Goal: Information Seeking & Learning: Learn about a topic

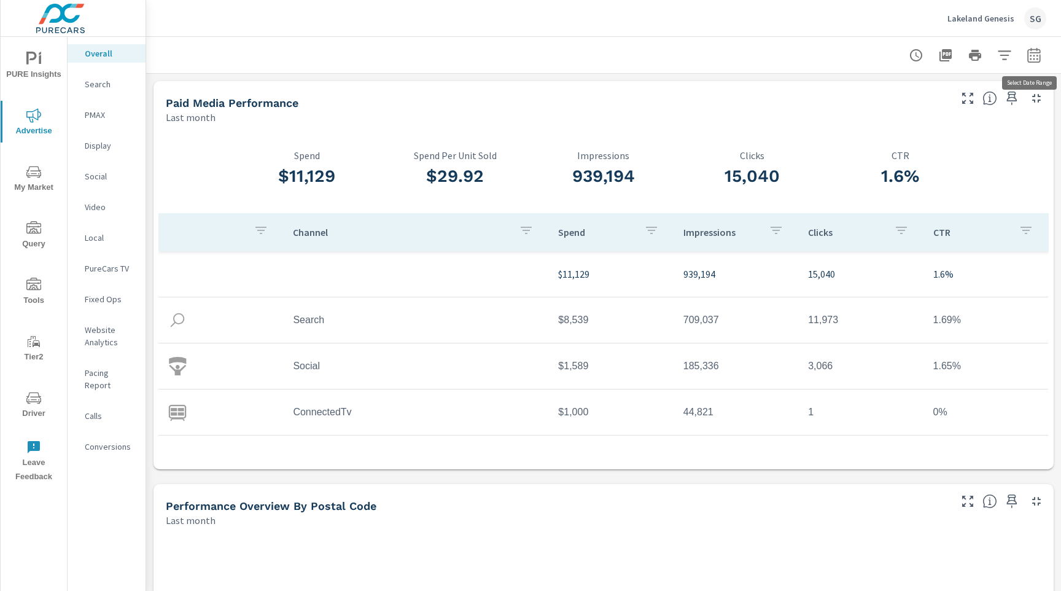
click at [1027, 60] on icon "button" at bounding box center [1034, 55] width 15 height 15
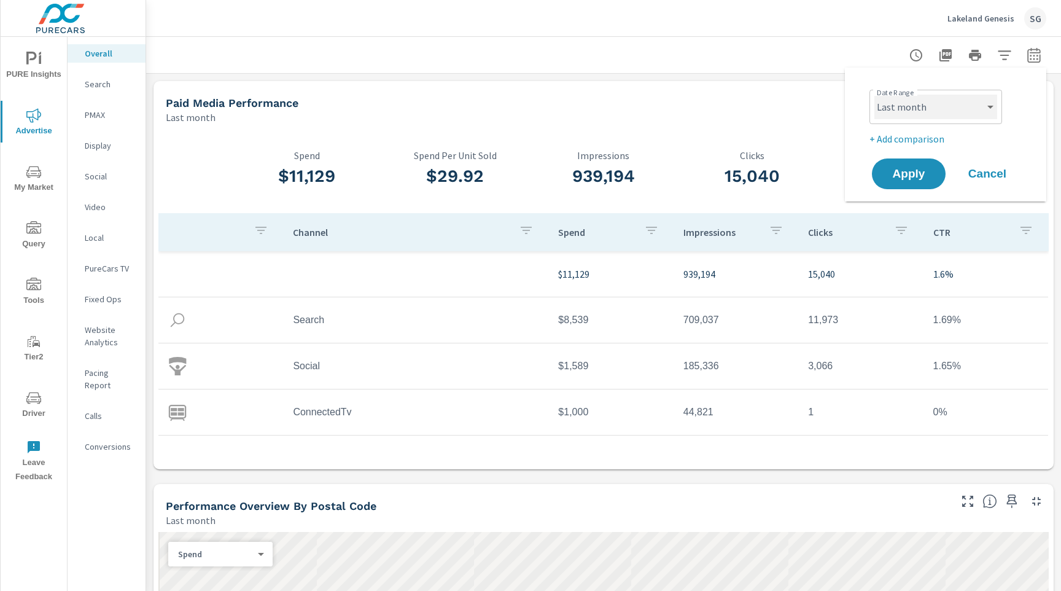
click at [952, 107] on select "Custom [DATE] Last week Last 7 days Last 14 days Last 30 days Last 45 days Last…" at bounding box center [936, 107] width 123 height 25
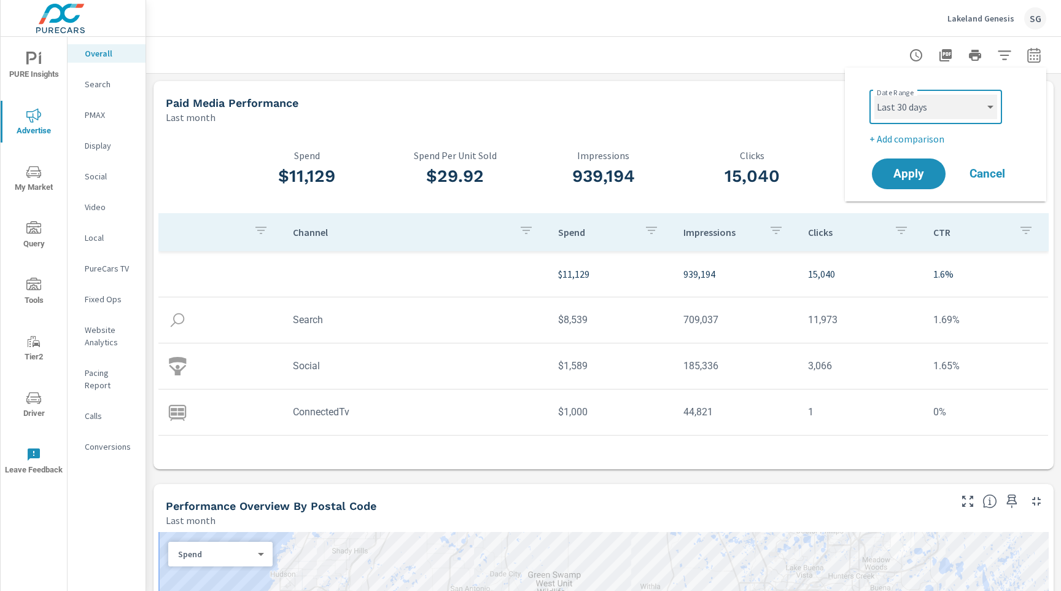
click at [875, 95] on select "Custom [DATE] Last week Last 7 days Last 14 days Last 30 days Last 45 days Last…" at bounding box center [936, 107] width 123 height 25
select select "Last 30 days"
click at [919, 142] on p "+ Add comparison" at bounding box center [948, 138] width 157 height 15
select select "Previous period"
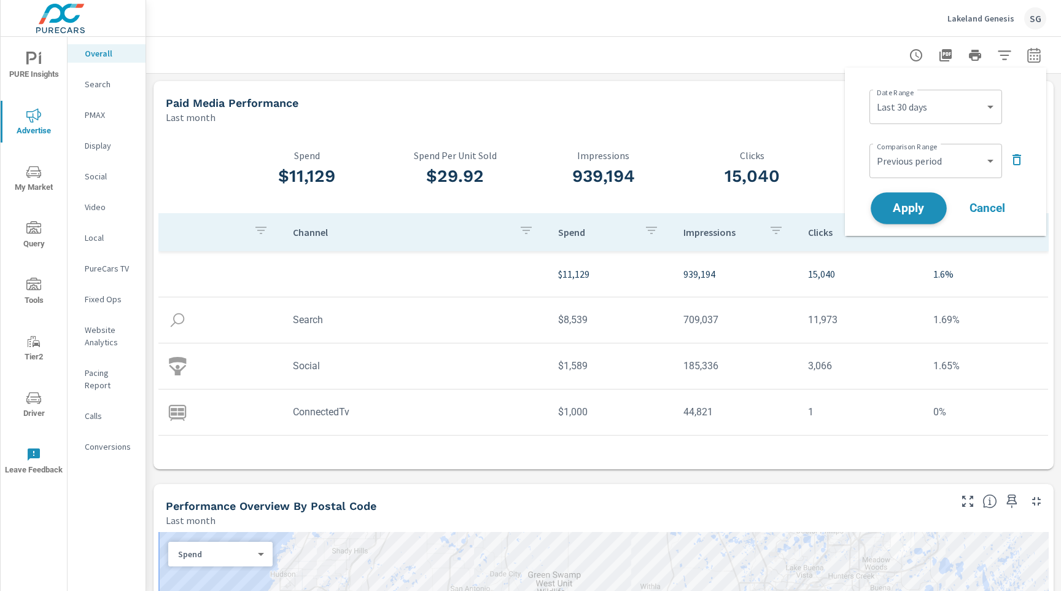
click at [915, 203] on span "Apply" at bounding box center [909, 209] width 50 height 12
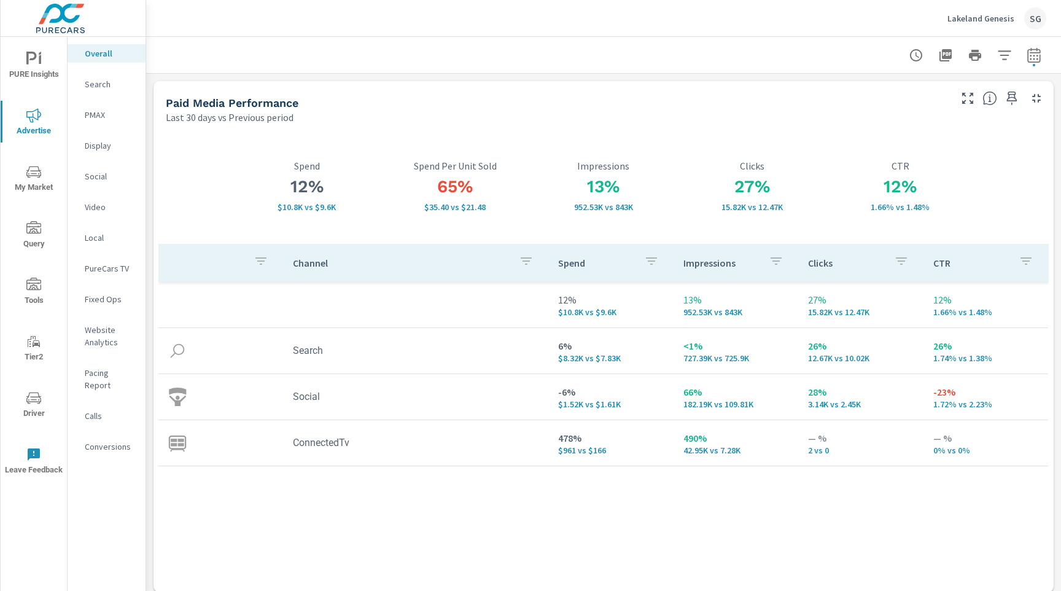
click at [99, 88] on p "Search" at bounding box center [110, 84] width 51 height 12
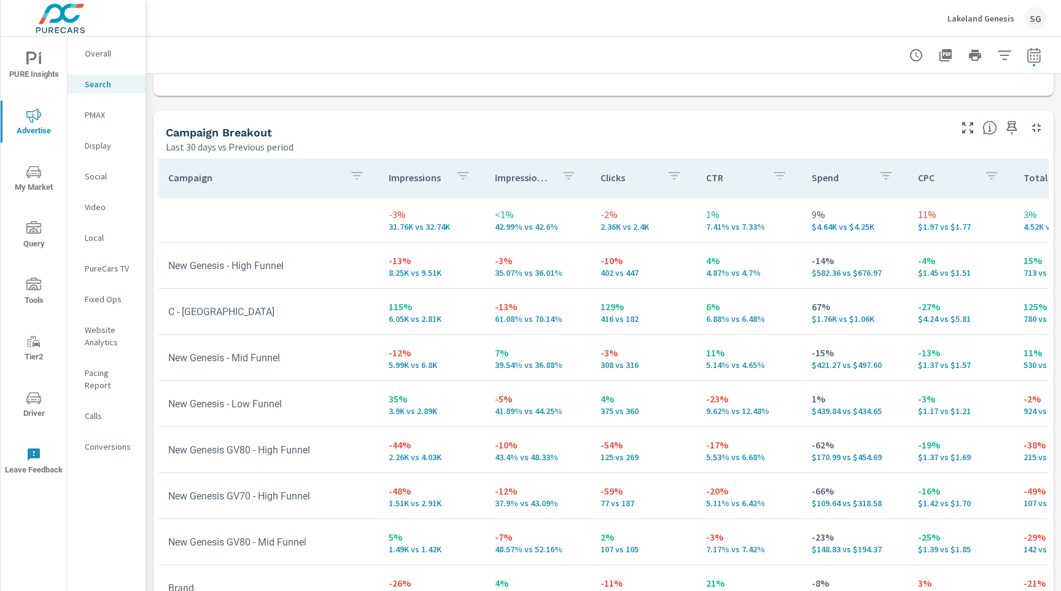
scroll to position [1191, 0]
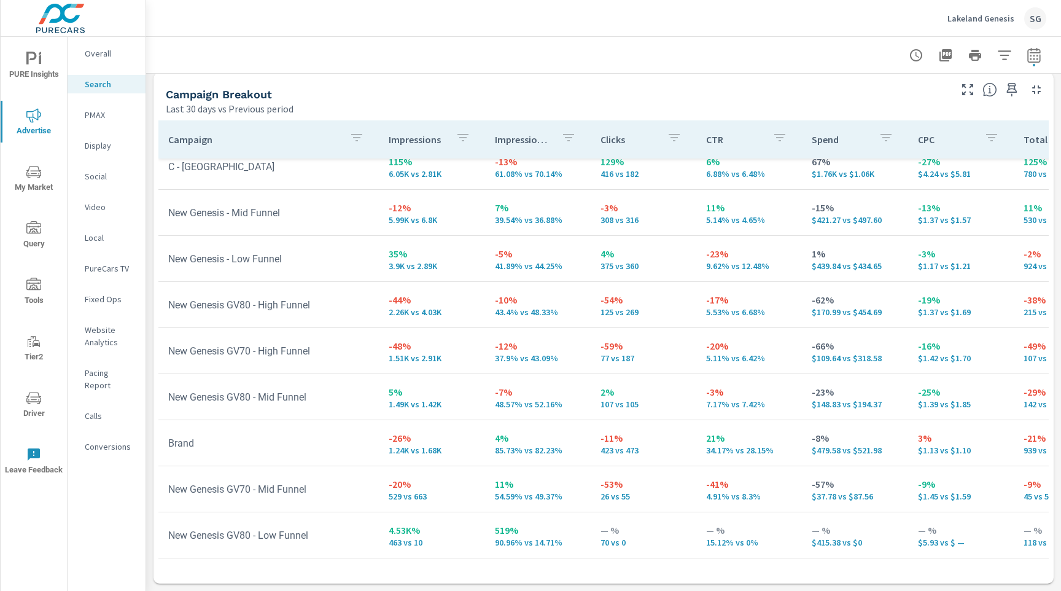
scroll to position [151, 0]
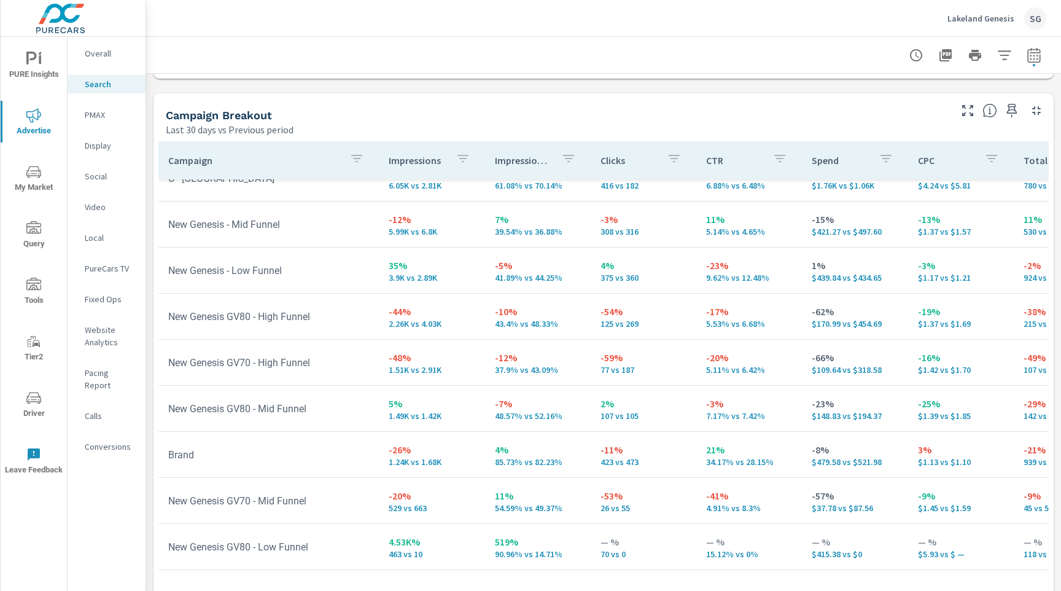
scroll to position [151, 0]
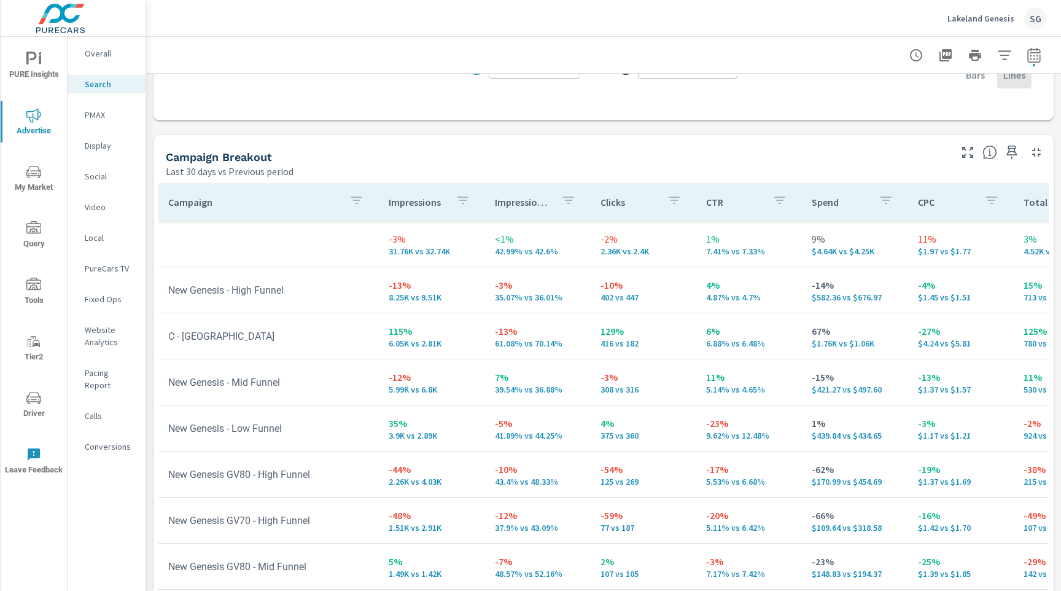
scroll to position [1124, 0]
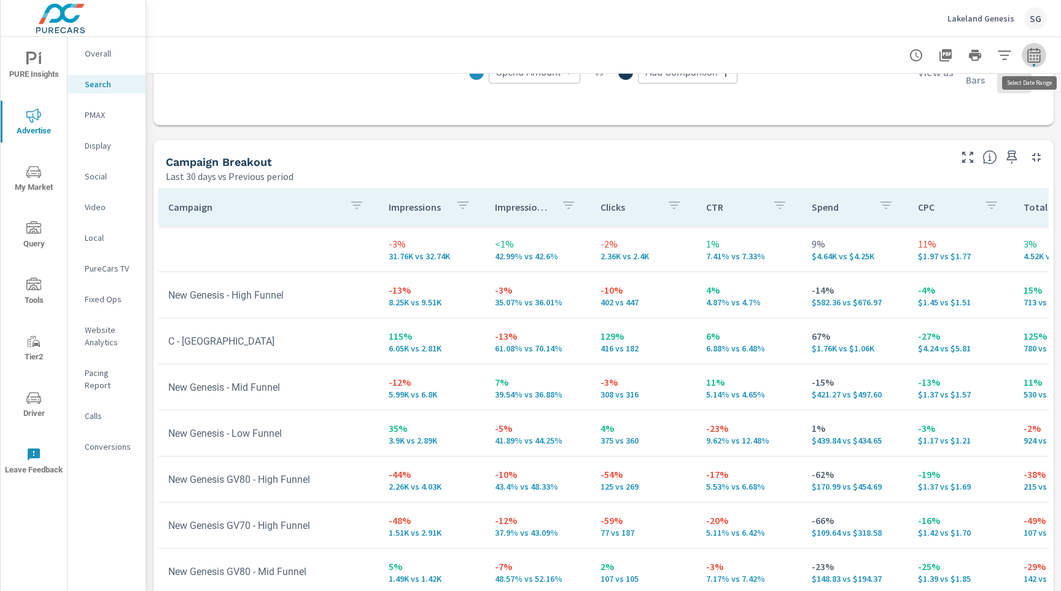
click at [1034, 55] on icon "button" at bounding box center [1034, 57] width 8 height 5
select select "Last 30 days"
select select "Previous period"
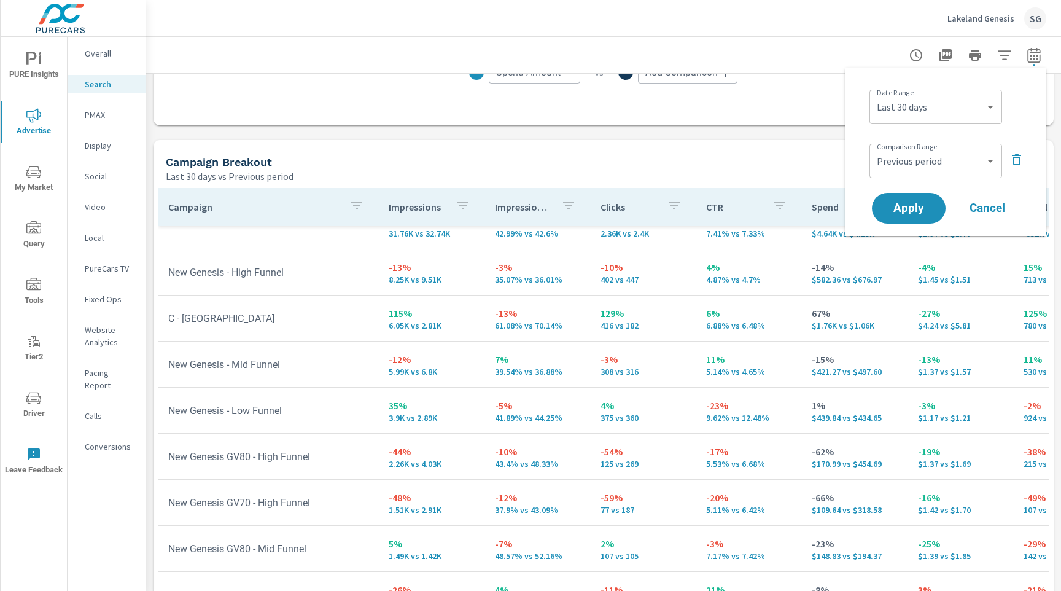
scroll to position [7, 0]
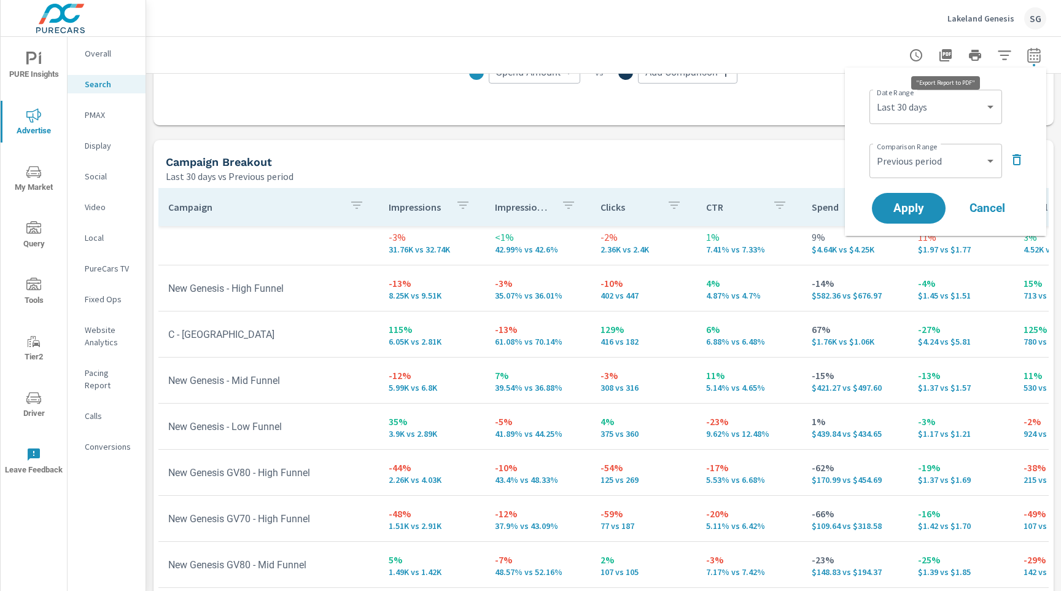
click at [946, 62] on button "button" at bounding box center [945, 55] width 25 height 25
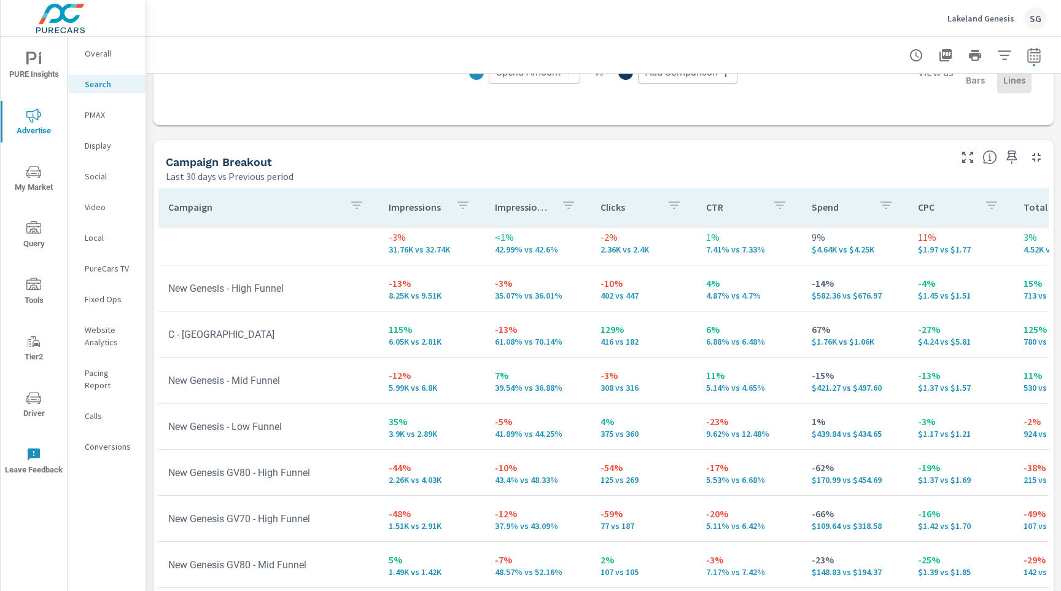
click at [86, 117] on p "PMAX" at bounding box center [110, 115] width 51 height 12
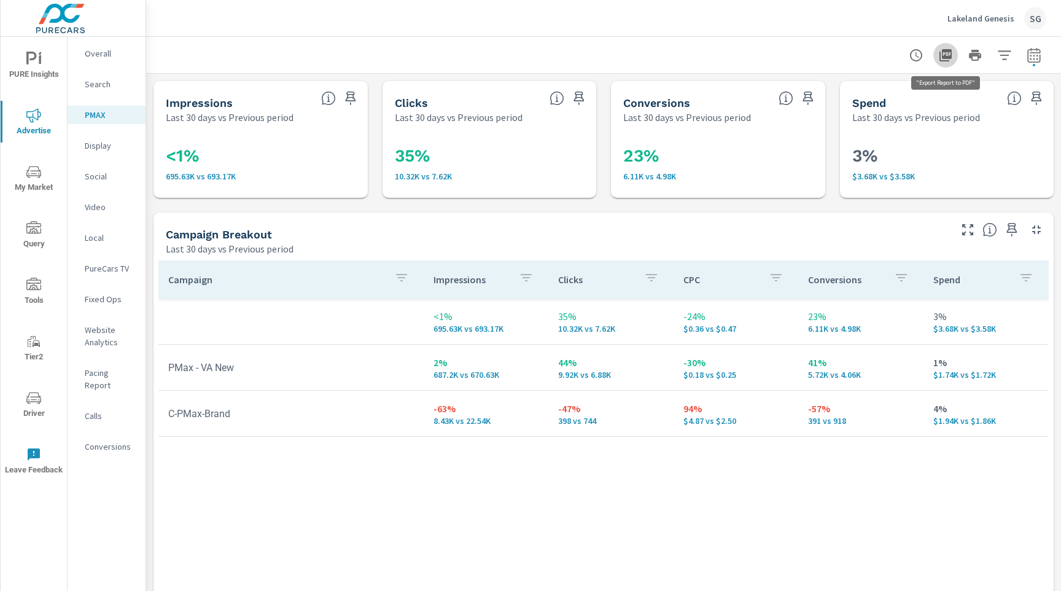
click at [946, 50] on icon "button" at bounding box center [946, 55] width 12 height 12
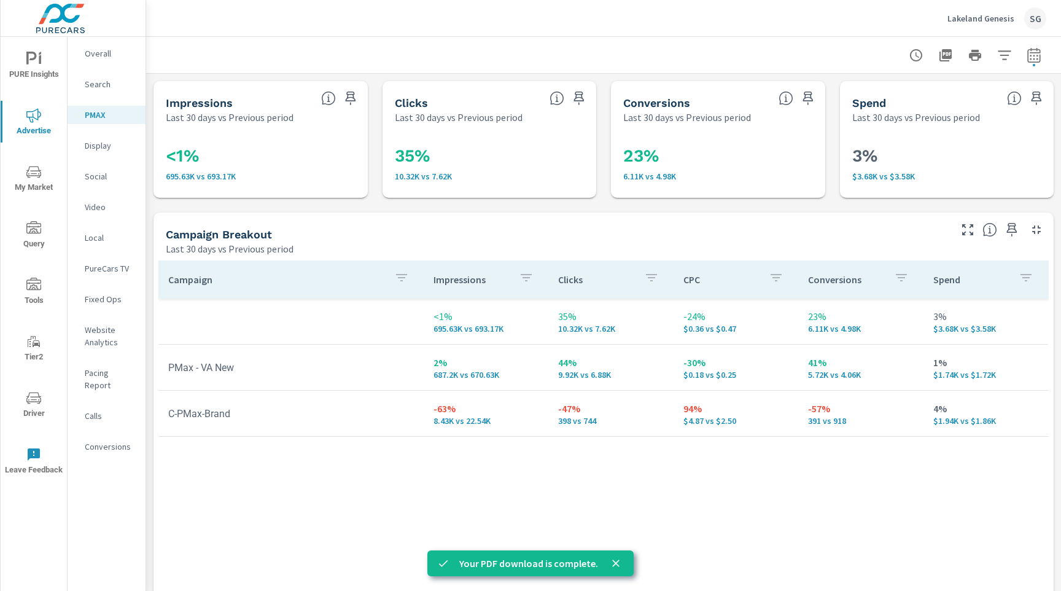
click at [101, 185] on nav "Overall Search PMAX Display Social Video Local PureCars TV Fixed Ops Website An…" at bounding box center [107, 255] width 78 height 436
click at [101, 182] on p "Social" at bounding box center [110, 176] width 51 height 12
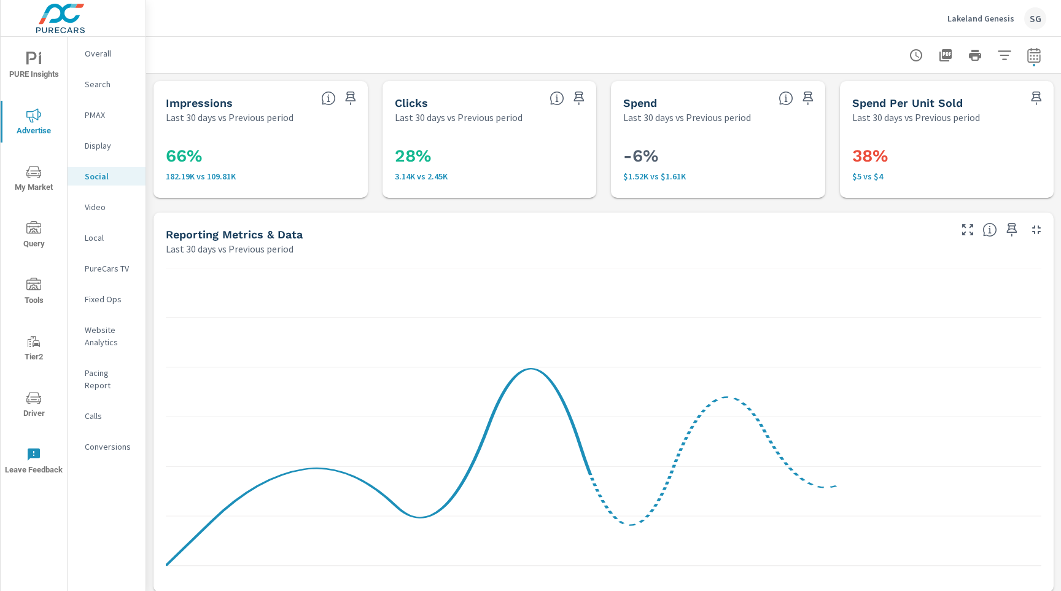
click at [736, 26] on div "Lakeland Genesis SG" at bounding box center [604, 18] width 886 height 36
click at [953, 57] on icon "button" at bounding box center [945, 55] width 15 height 15
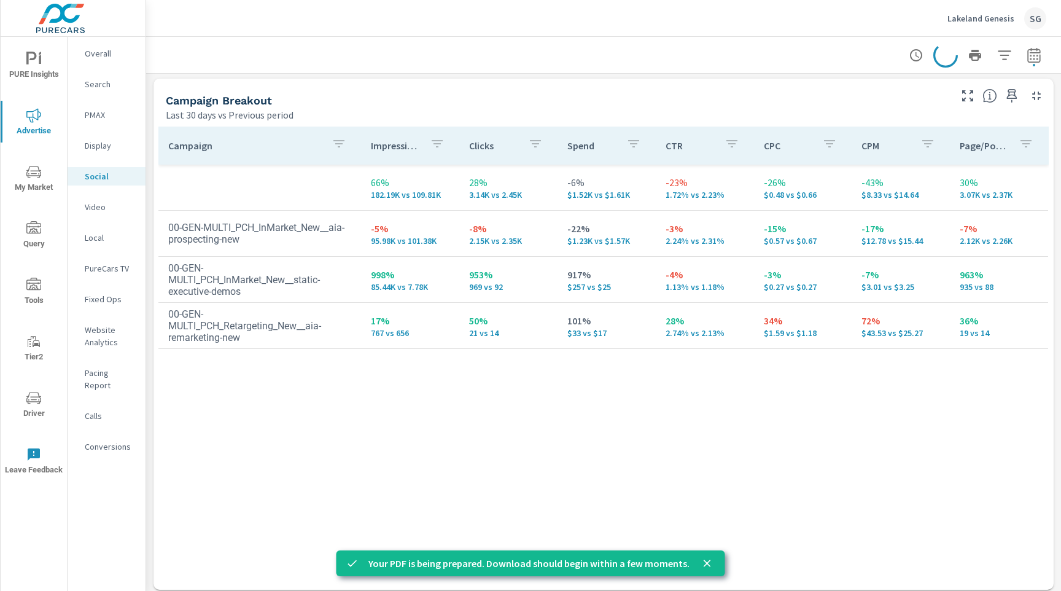
scroll to position [534, 0]
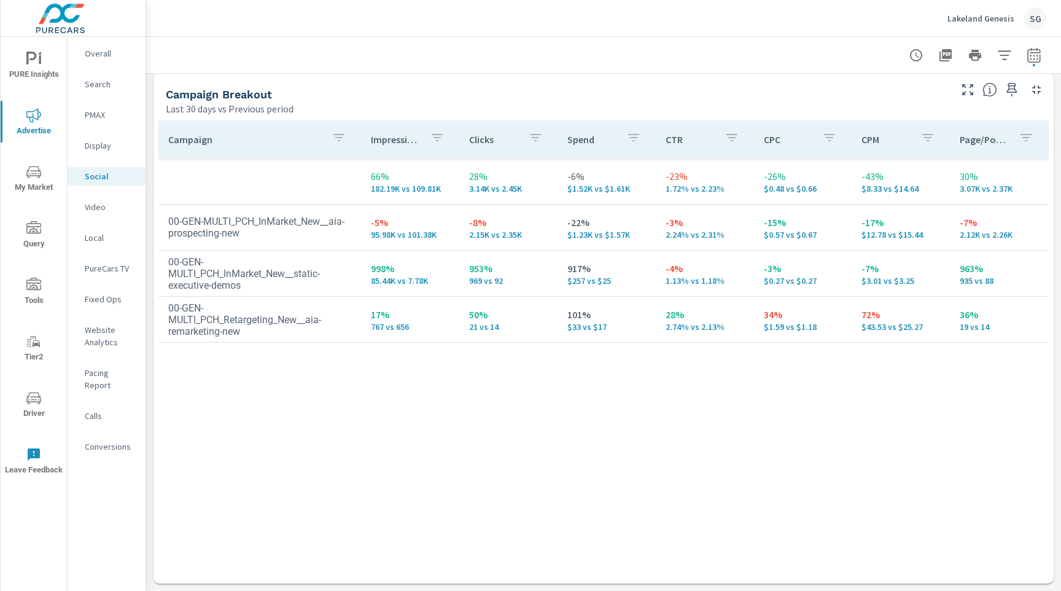
click at [90, 208] on p "Video" at bounding box center [110, 207] width 51 height 12
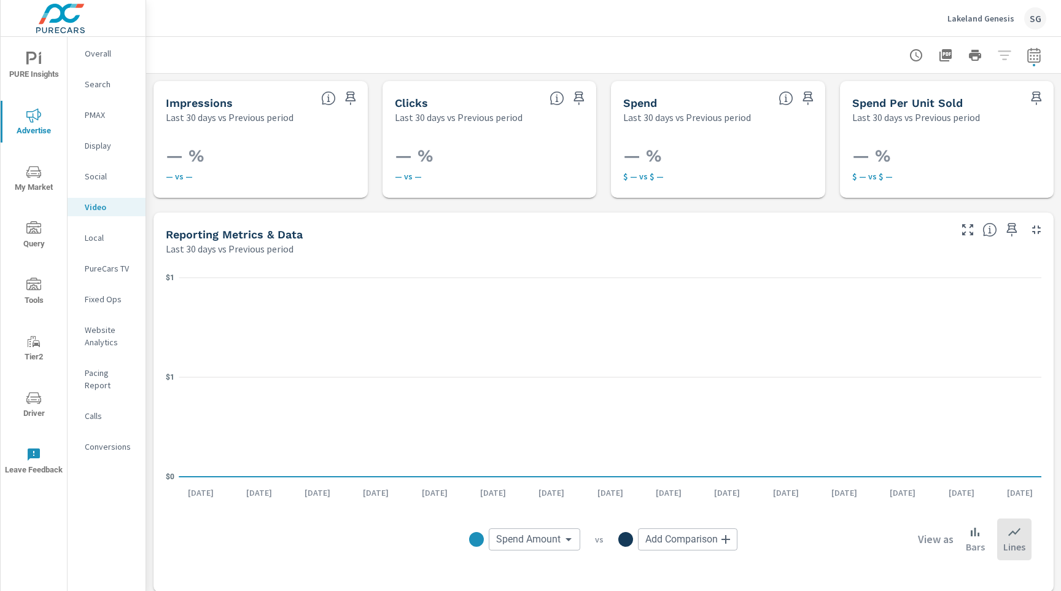
click at [127, 266] on p "PureCars TV" at bounding box center [110, 268] width 51 height 12
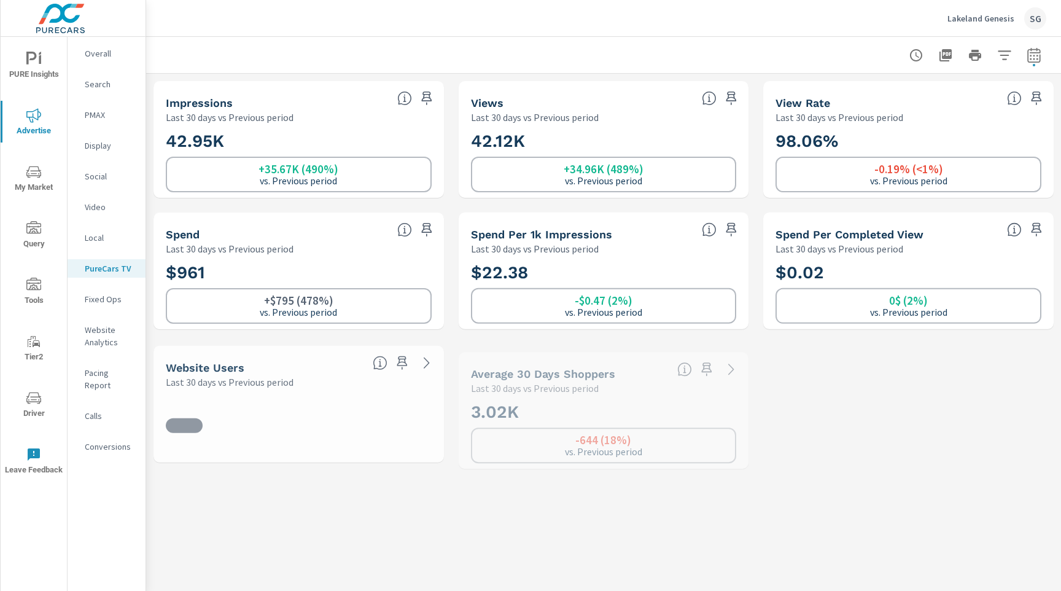
scroll to position [184, 0]
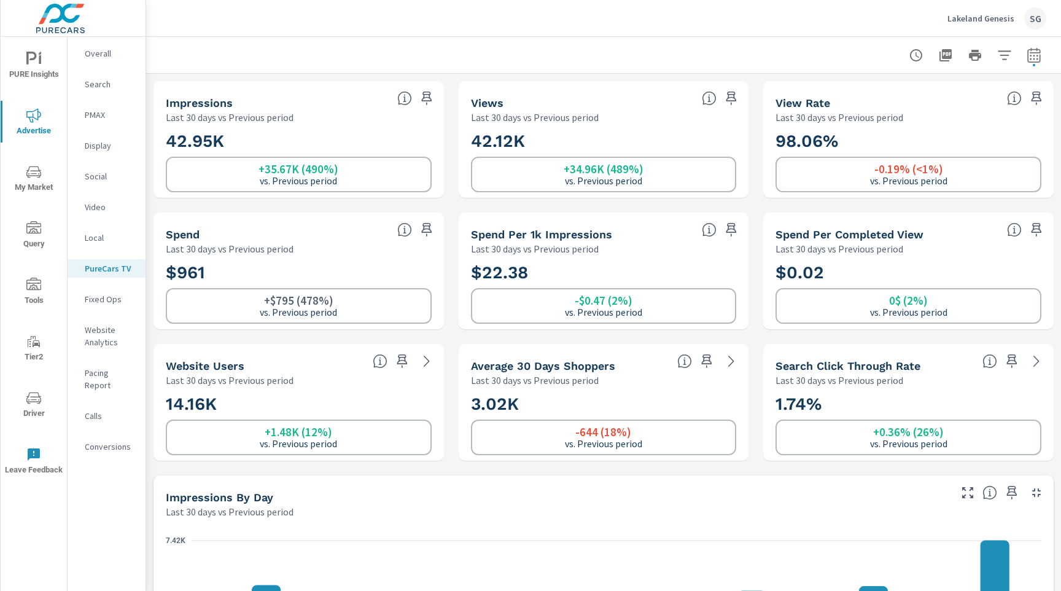
click at [745, 22] on div "Lakeland Genesis SG" at bounding box center [604, 18] width 886 height 36
click at [108, 335] on p "Website Analytics" at bounding box center [110, 336] width 51 height 25
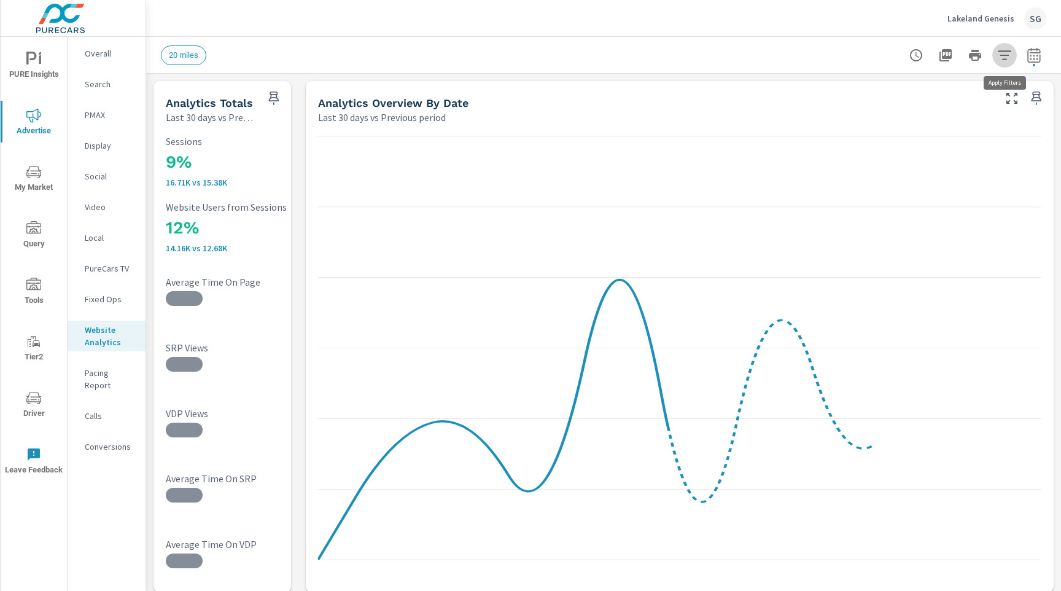
click at [1010, 60] on icon "button" at bounding box center [1004, 55] width 15 height 15
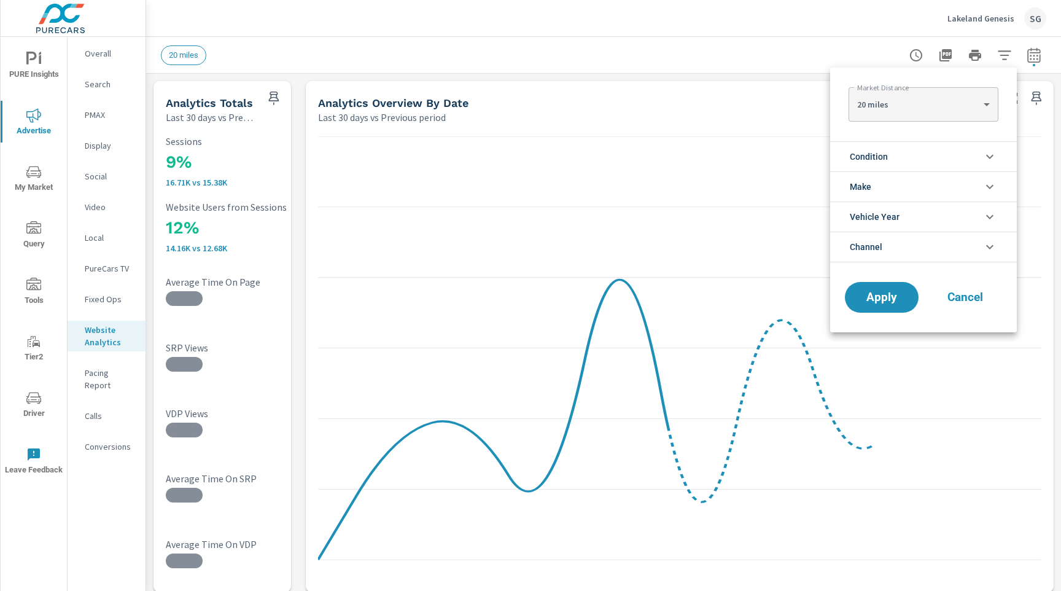
click at [916, 160] on li "Condition" at bounding box center [923, 156] width 187 height 30
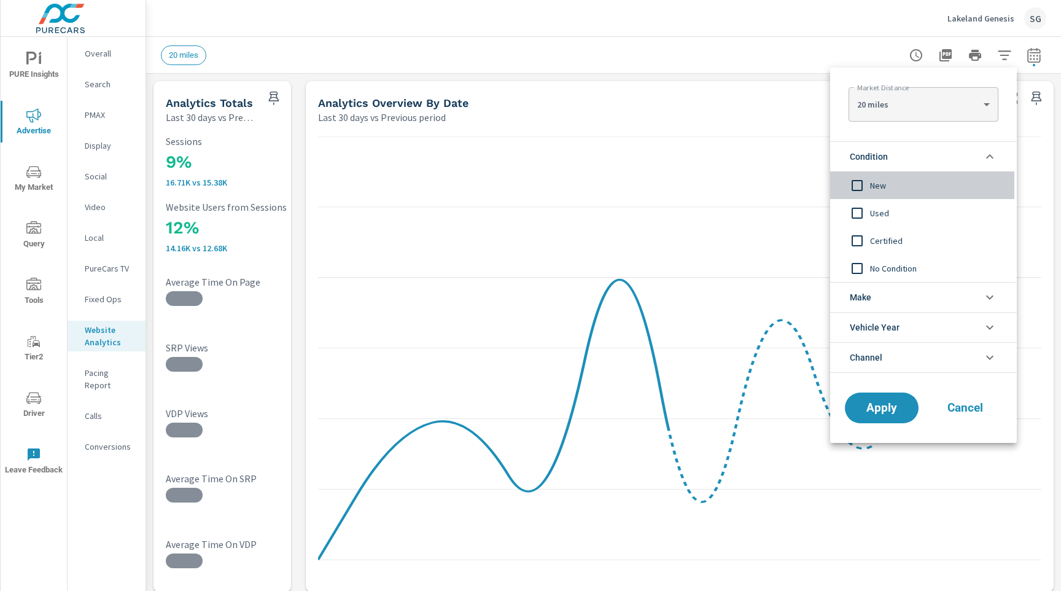
click at [900, 179] on span "New" at bounding box center [937, 185] width 134 height 15
click at [871, 399] on button "Apply" at bounding box center [882, 408] width 76 height 32
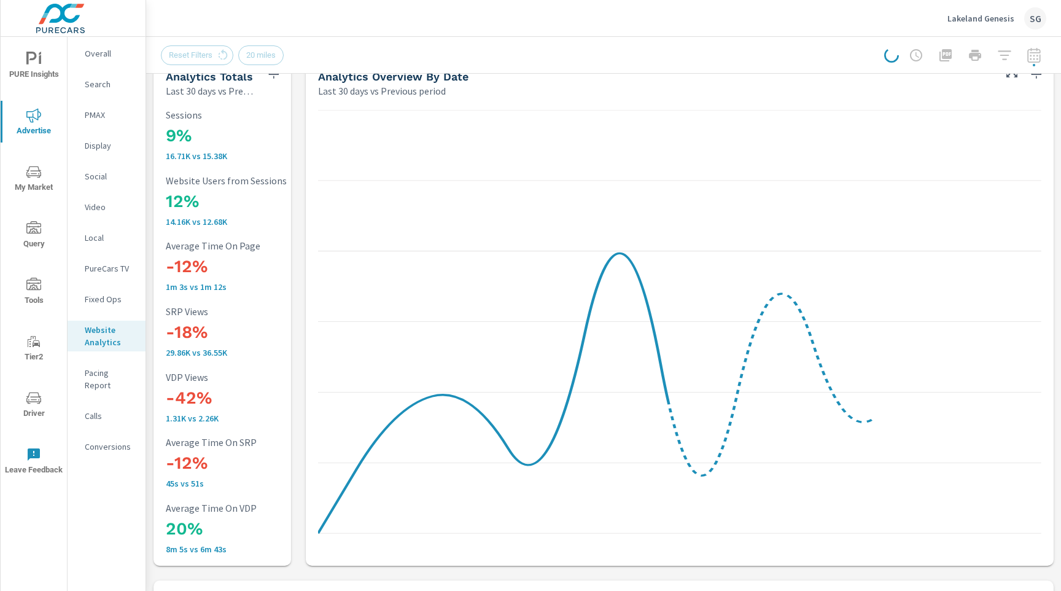
scroll to position [31, 0]
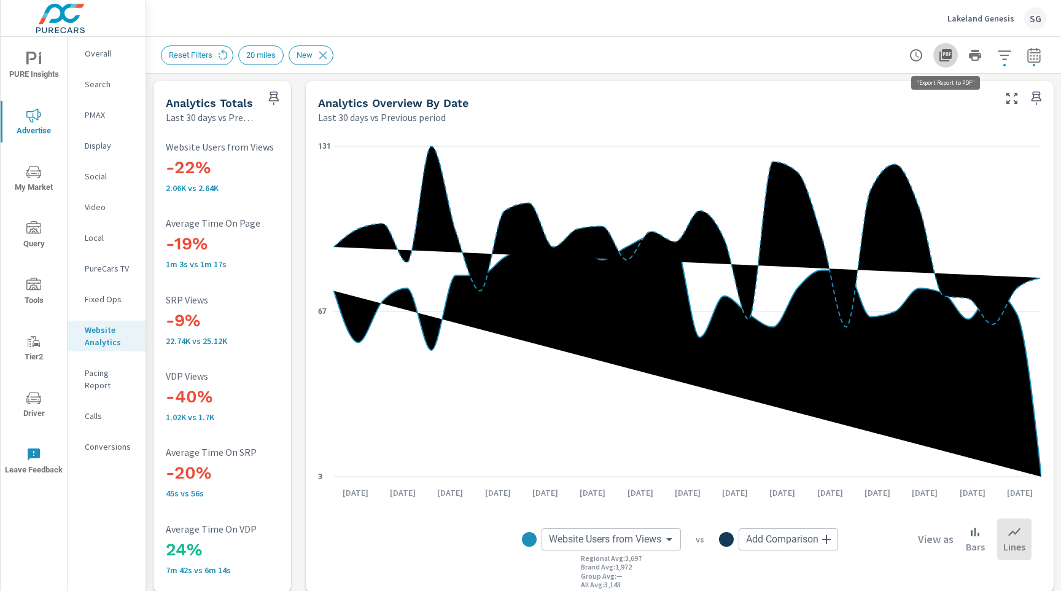
click at [940, 57] on icon "button" at bounding box center [946, 55] width 12 height 12
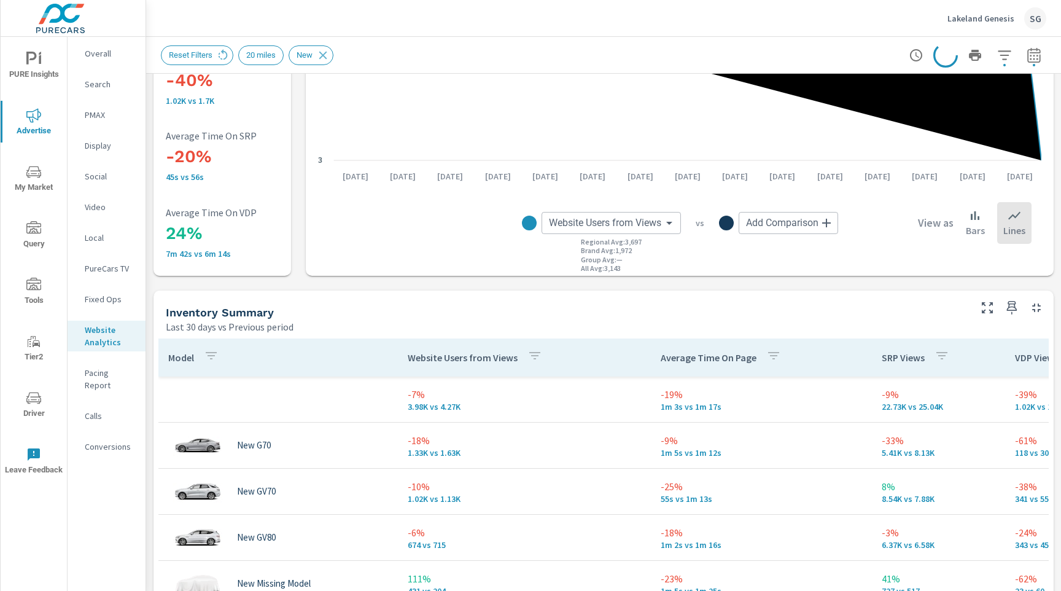
scroll to position [300, 0]
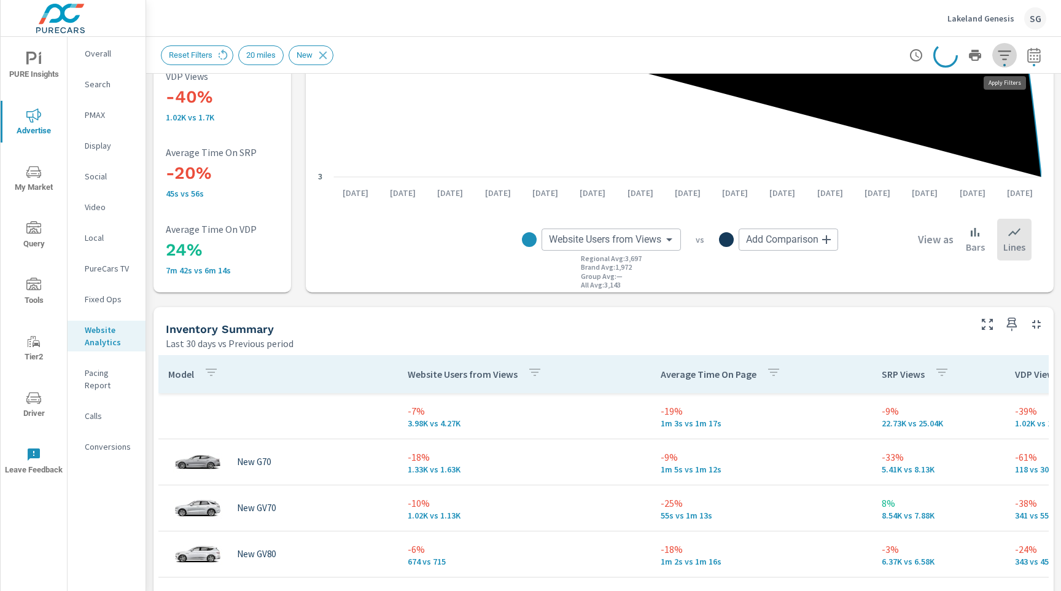
click at [1003, 57] on icon "button" at bounding box center [1004, 55] width 15 height 15
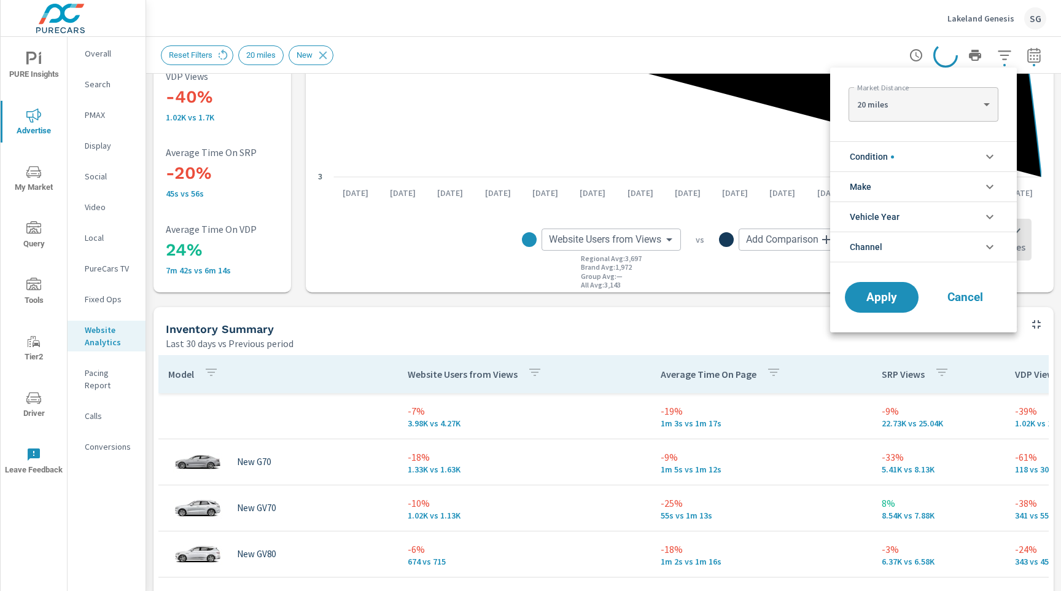
click at [927, 149] on li "Condition" at bounding box center [923, 156] width 187 height 30
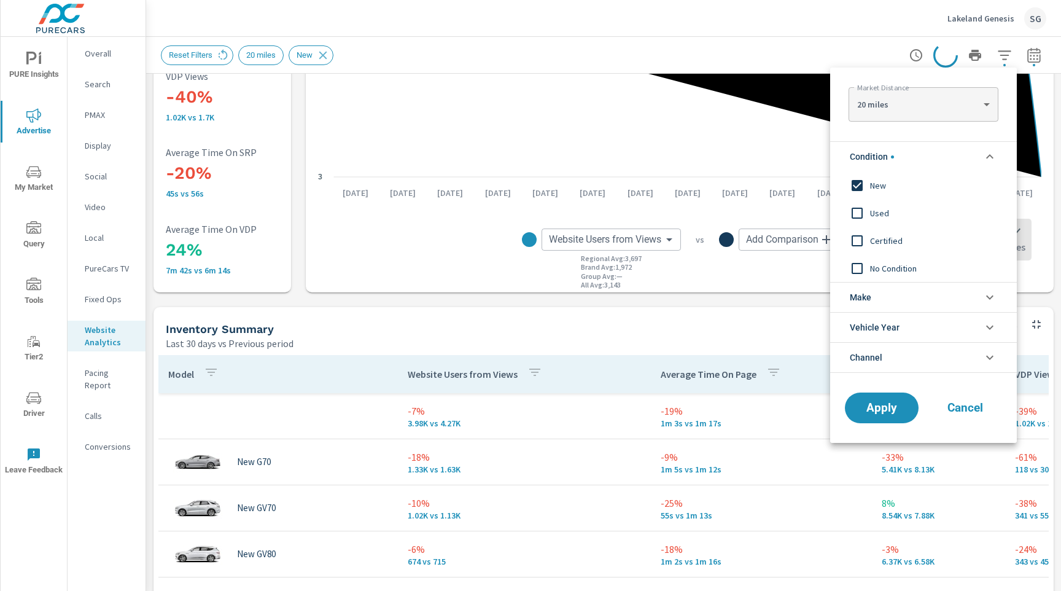
click at [858, 187] on input "filter options" at bounding box center [857, 186] width 26 height 26
click at [862, 395] on button "Apply" at bounding box center [882, 408] width 76 height 32
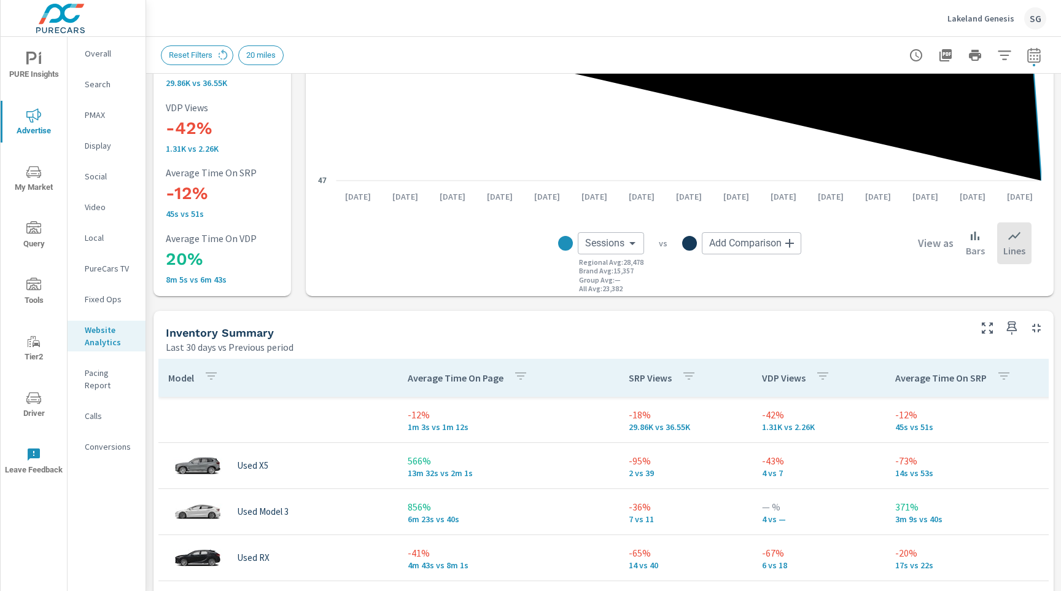
scroll to position [298, 0]
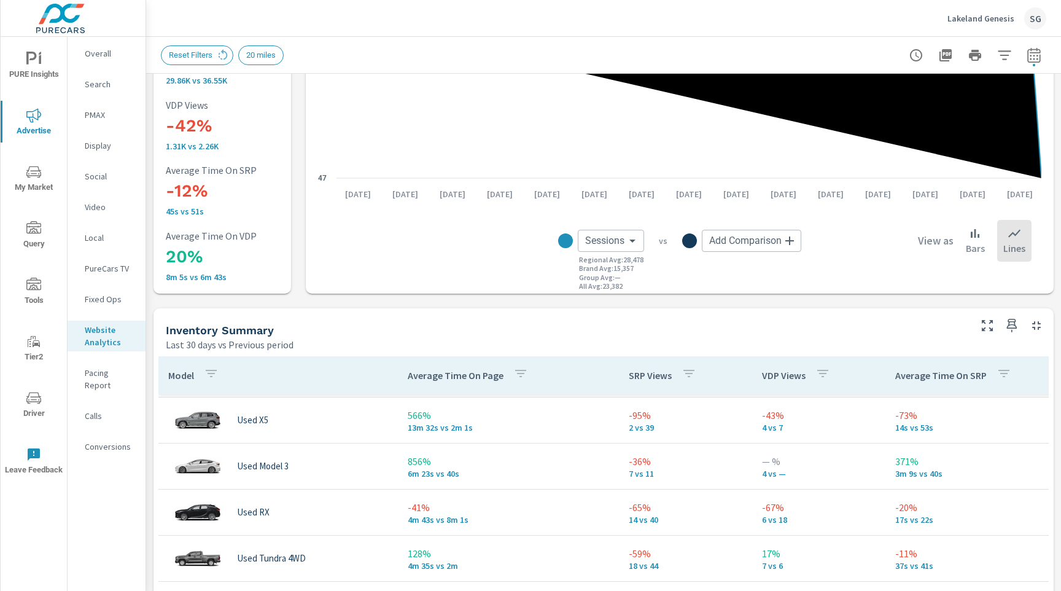
scroll to position [47, 0]
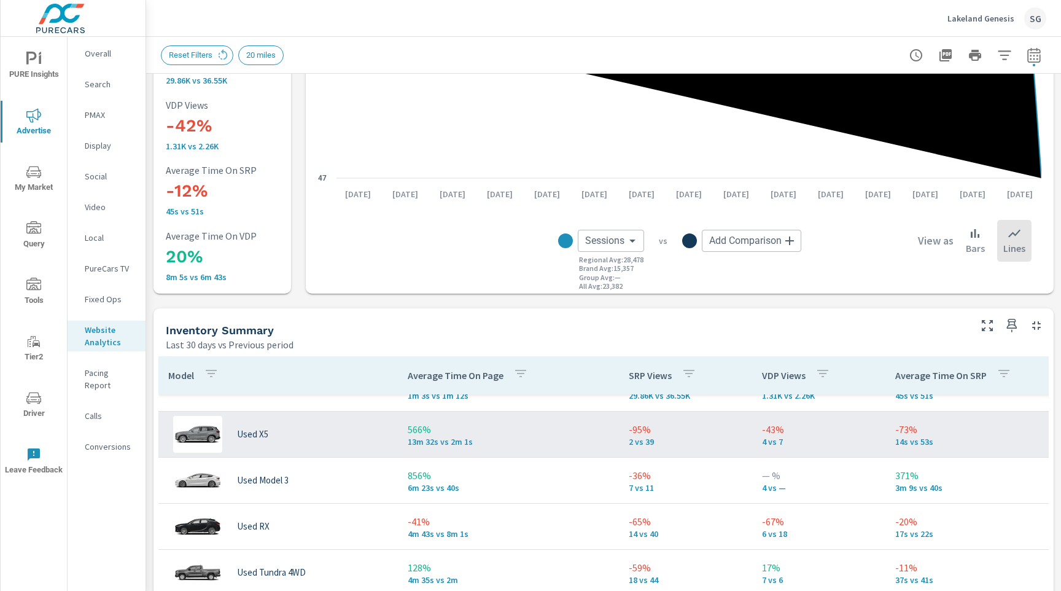
scroll to position [29, 0]
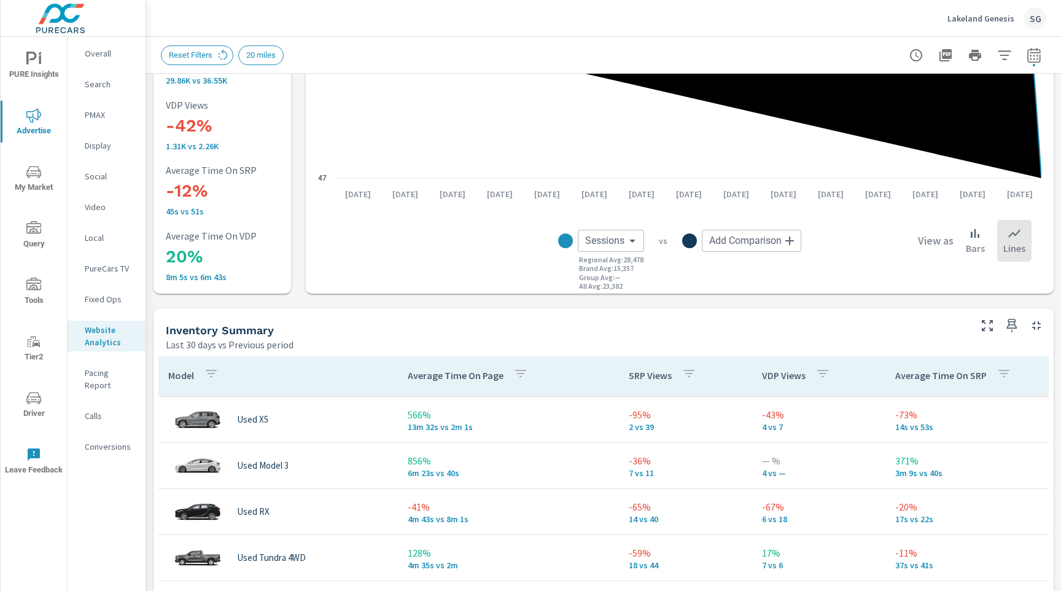
scroll to position [99, 0]
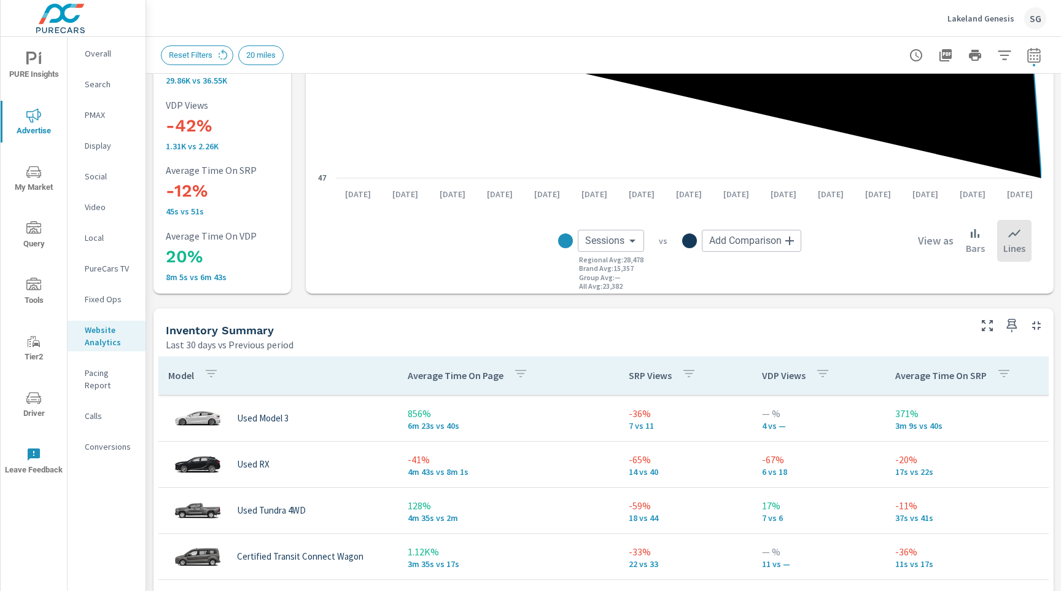
scroll to position [49, 0]
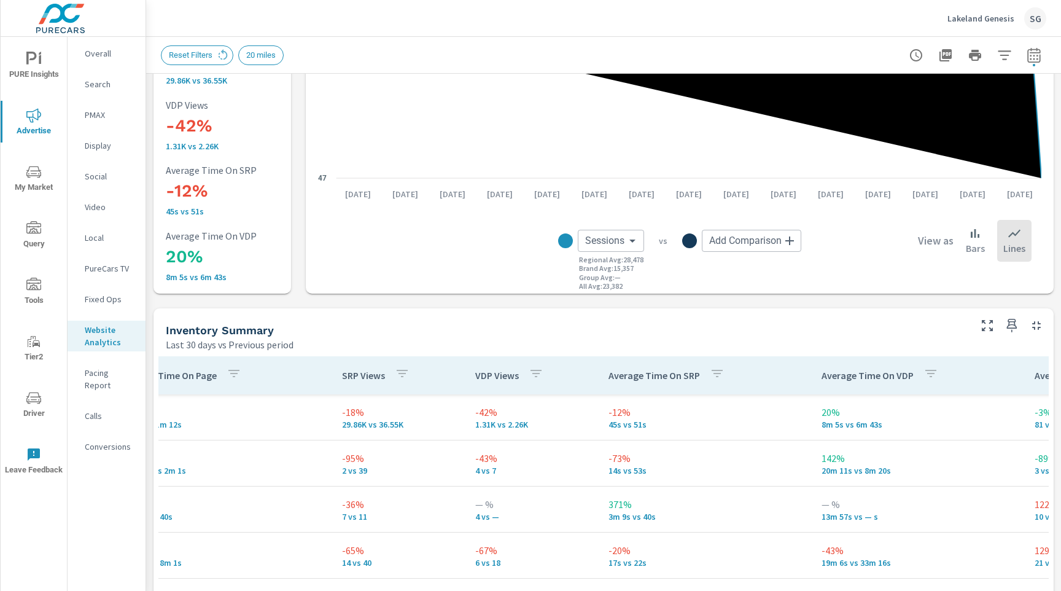
scroll to position [0, 289]
click at [89, 410] on p "Calls" at bounding box center [110, 416] width 51 height 12
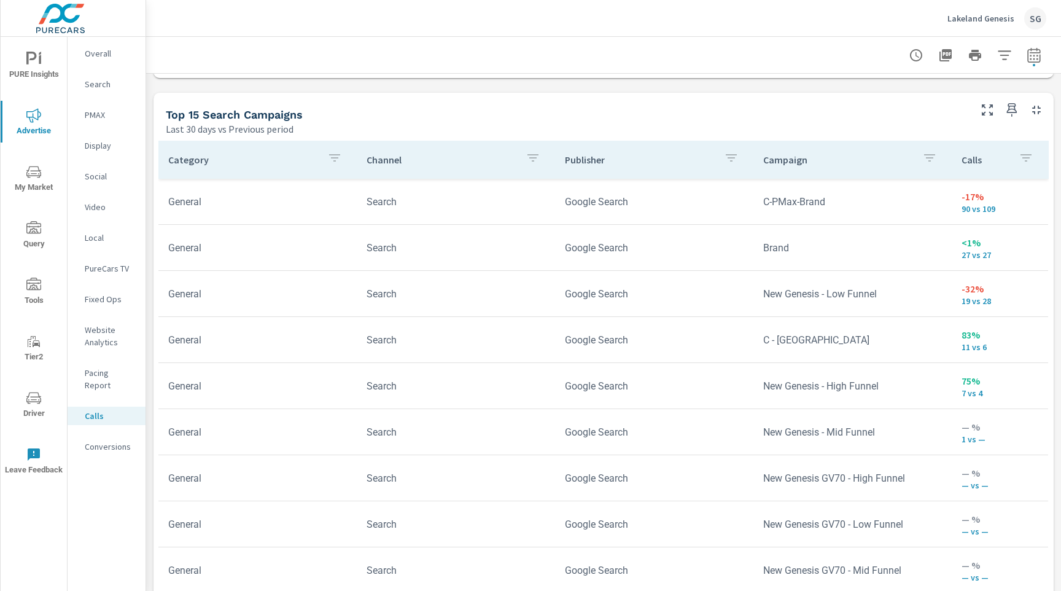
scroll to position [778, 0]
click at [103, 440] on p "Conversions" at bounding box center [110, 446] width 51 height 12
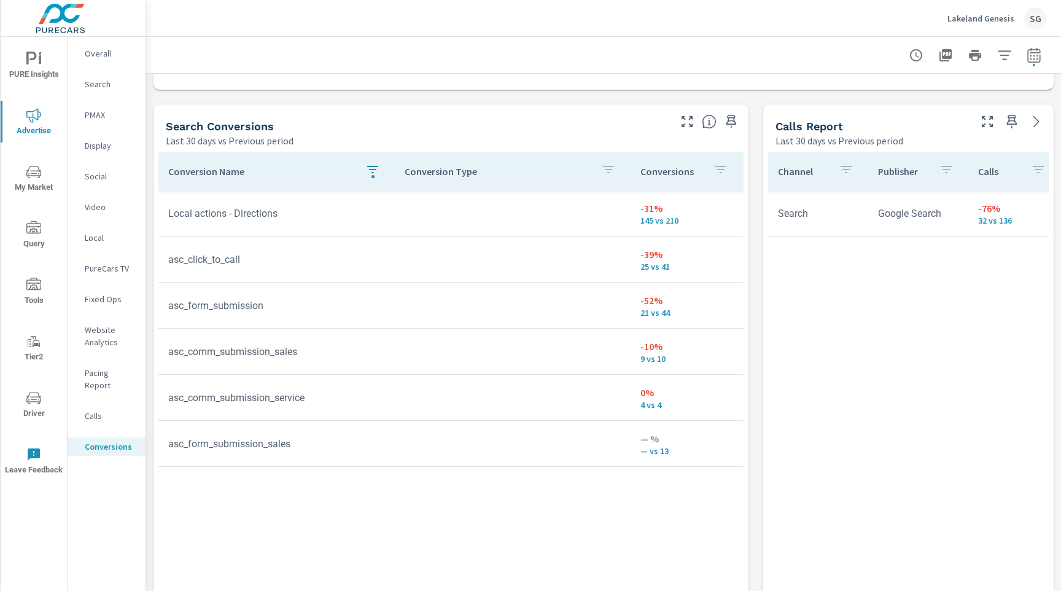
scroll to position [633, 0]
click at [942, 55] on icon "button" at bounding box center [946, 55] width 12 height 12
click at [42, 73] on span "PURE Insights" at bounding box center [33, 67] width 59 height 30
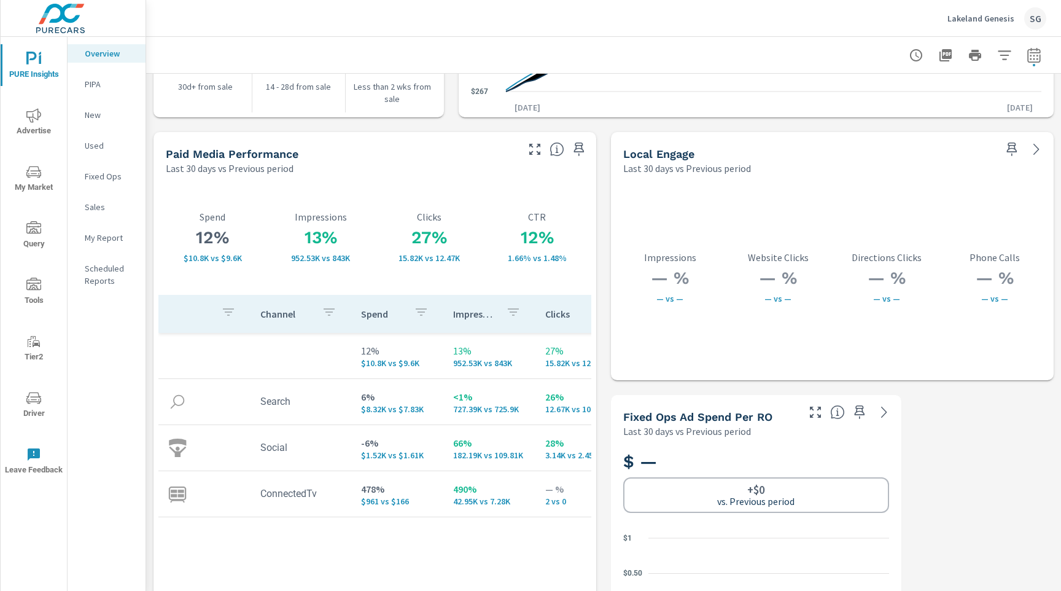
scroll to position [2111, 0]
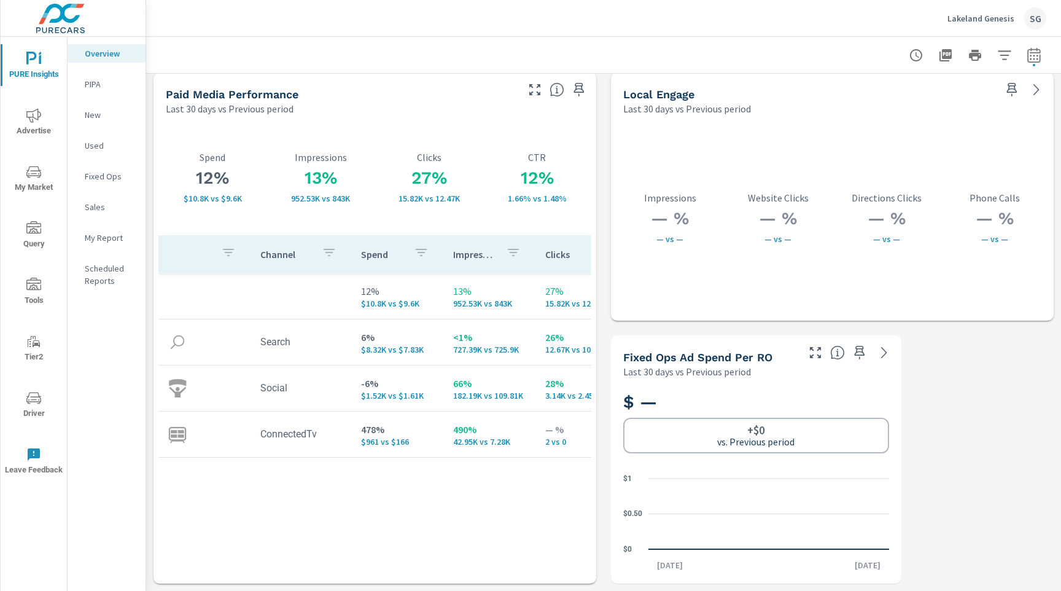
click at [39, 399] on icon "nav menu" at bounding box center [38, 399] width 1 height 1
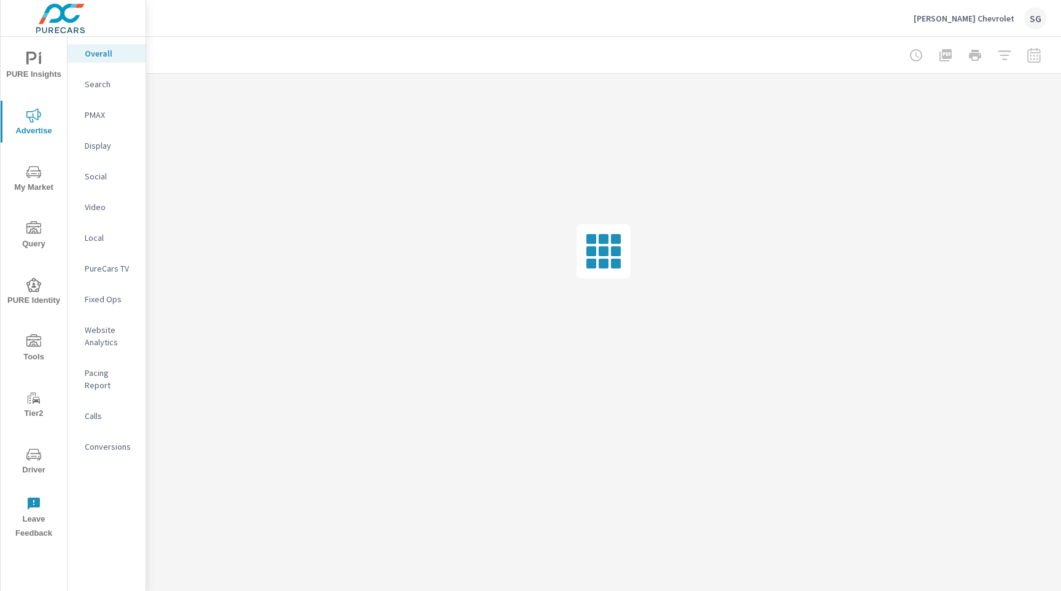
click at [1037, 60] on div at bounding box center [975, 55] width 142 height 25
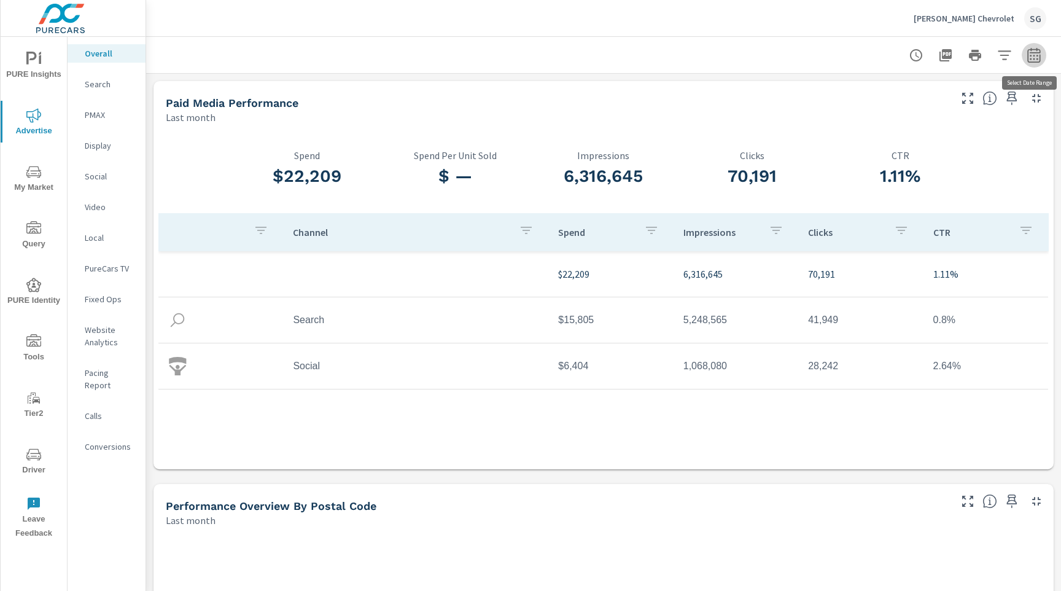
click at [1031, 61] on icon "button" at bounding box center [1034, 55] width 15 height 15
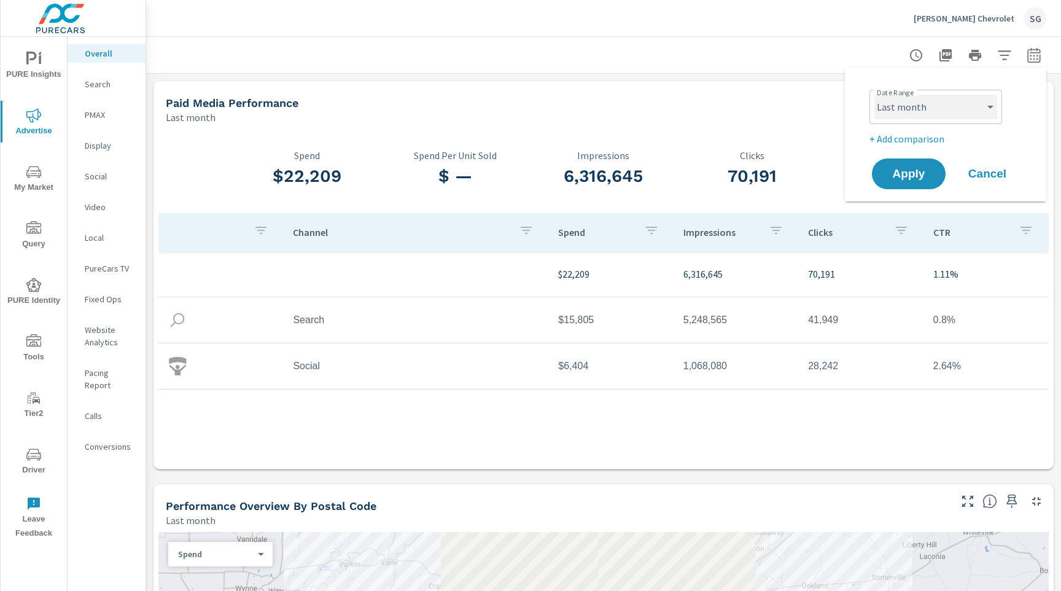
click at [924, 113] on select "Custom [DATE] Last week Last 7 days Last 14 days Last 30 days Last 45 days Last…" at bounding box center [936, 107] width 123 height 25
click at [875, 95] on select "Custom [DATE] Last week Last 7 days Last 14 days Last 30 days Last 45 days Last…" at bounding box center [936, 107] width 123 height 25
select select "Last 30 days"
click at [909, 136] on p "+ Add comparison" at bounding box center [948, 138] width 157 height 15
select select "Previous period"
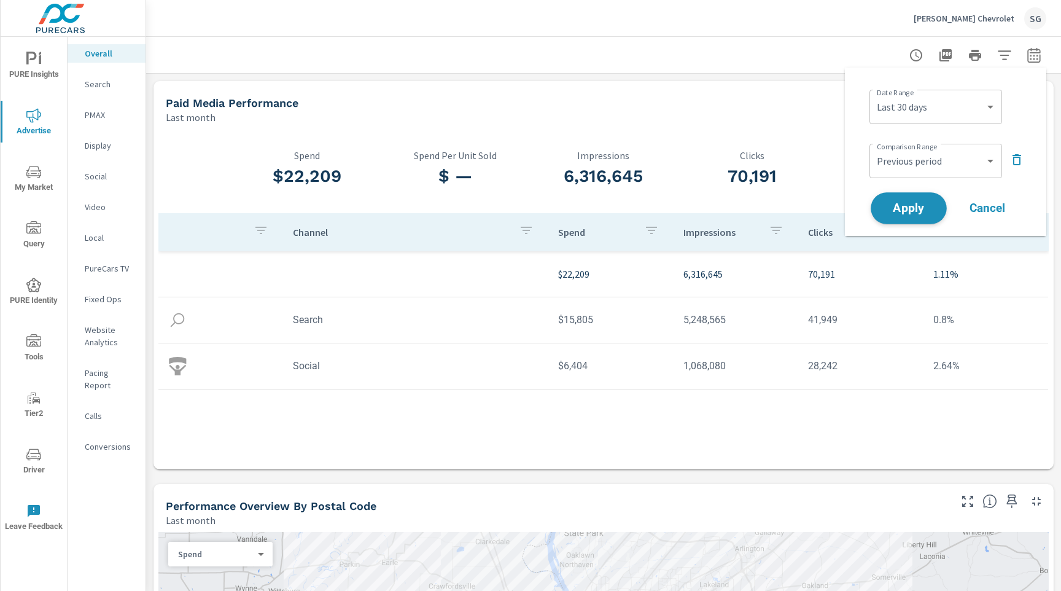
click at [902, 218] on button "Apply" at bounding box center [909, 208] width 76 height 32
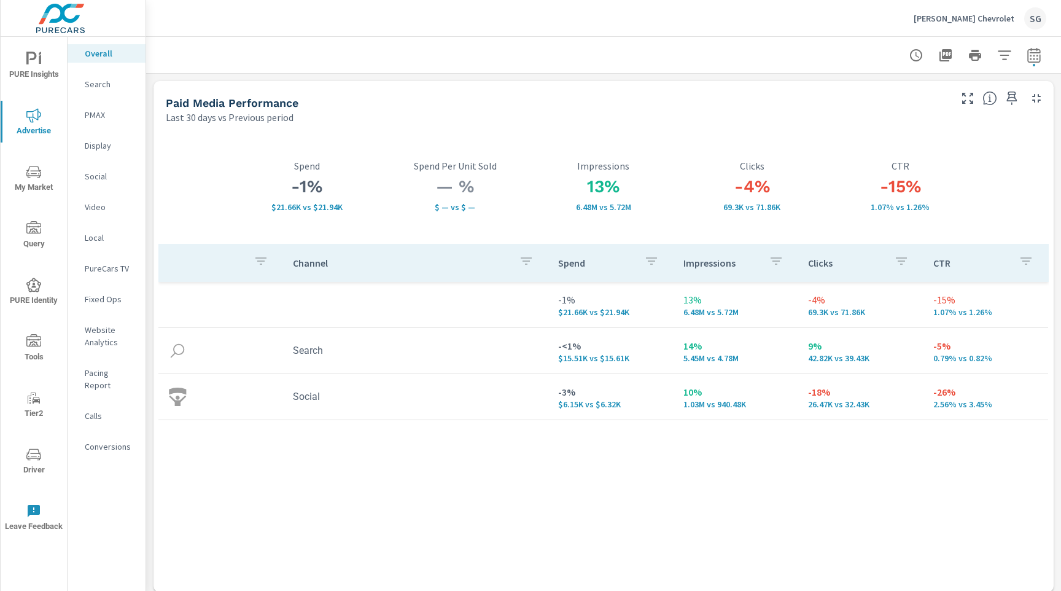
click at [102, 87] on p "Search" at bounding box center [110, 84] width 51 height 12
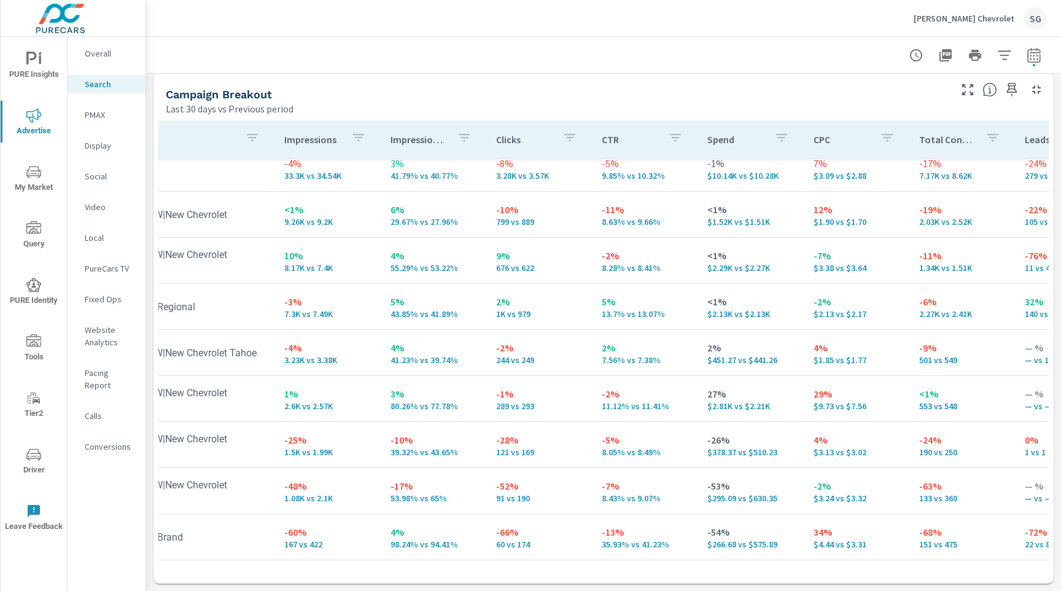
scroll to position [13, 0]
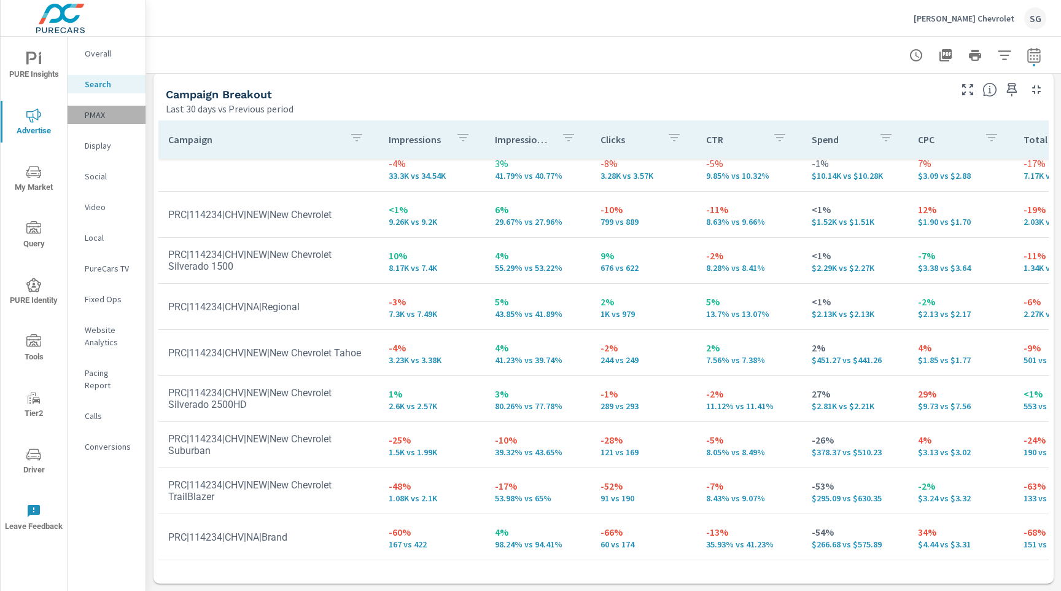
click at [96, 111] on p "PMAX" at bounding box center [110, 115] width 51 height 12
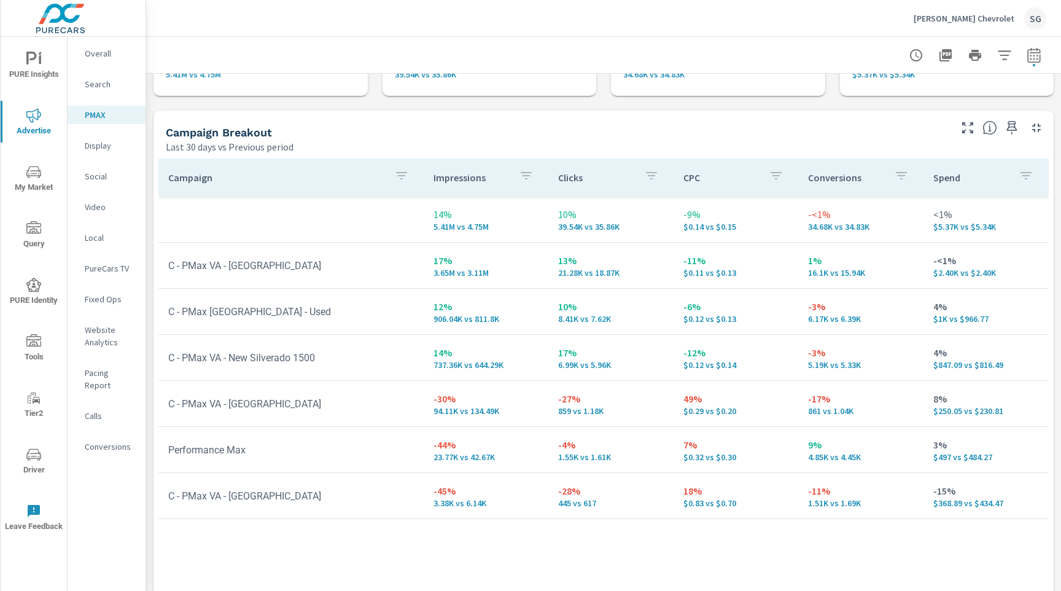
scroll to position [108, 0]
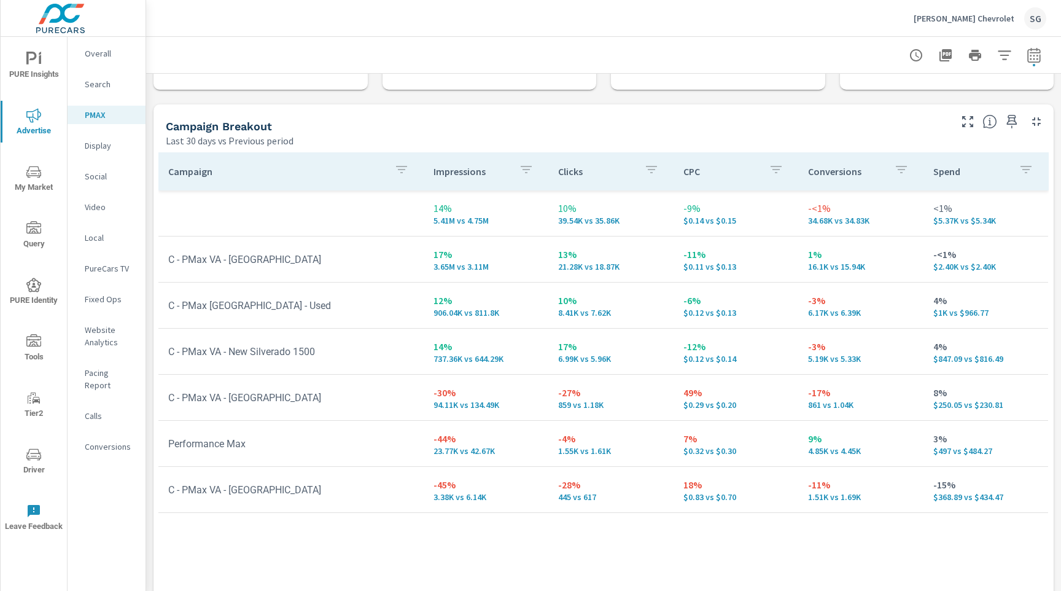
click at [101, 185] on nav "Overall Search PMAX Display Social Video Local PureCars TV Fixed Ops Website An…" at bounding box center [107, 255] width 78 height 436
click at [99, 181] on p "Social" at bounding box center [110, 176] width 51 height 12
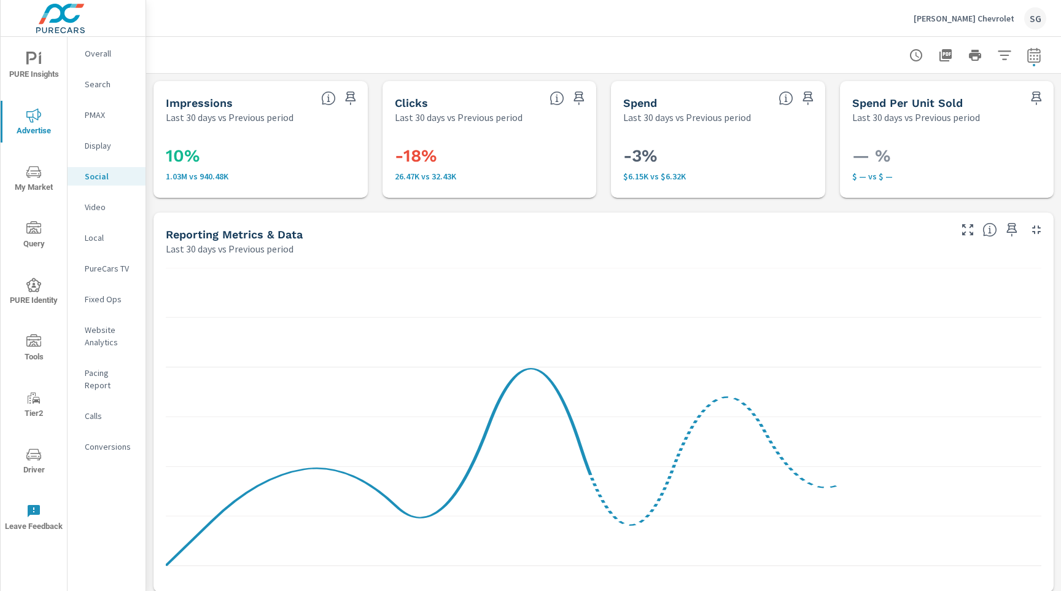
click at [157, 213] on div "Reporting Metrics & Data Last 30 days vs Previous period" at bounding box center [554, 234] width 800 height 44
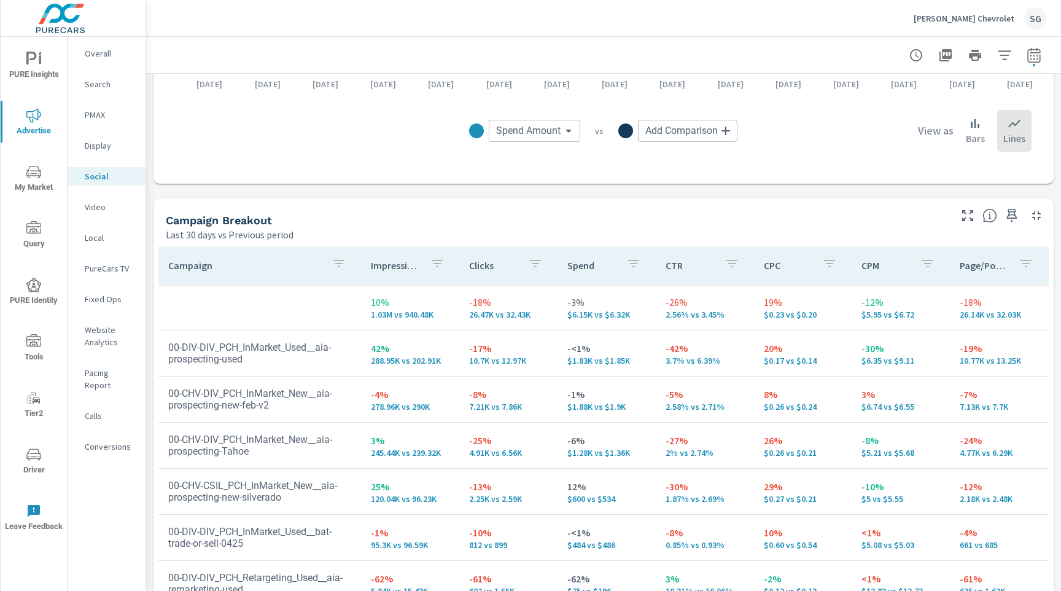
scroll to position [534, 0]
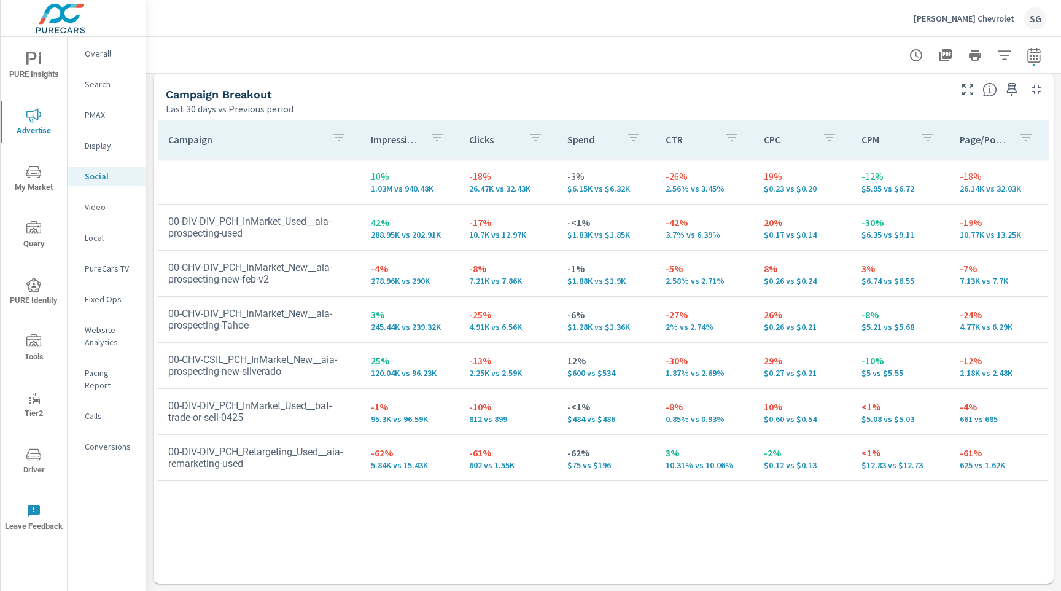
click at [94, 268] on p "PureCars TV" at bounding box center [110, 268] width 51 height 12
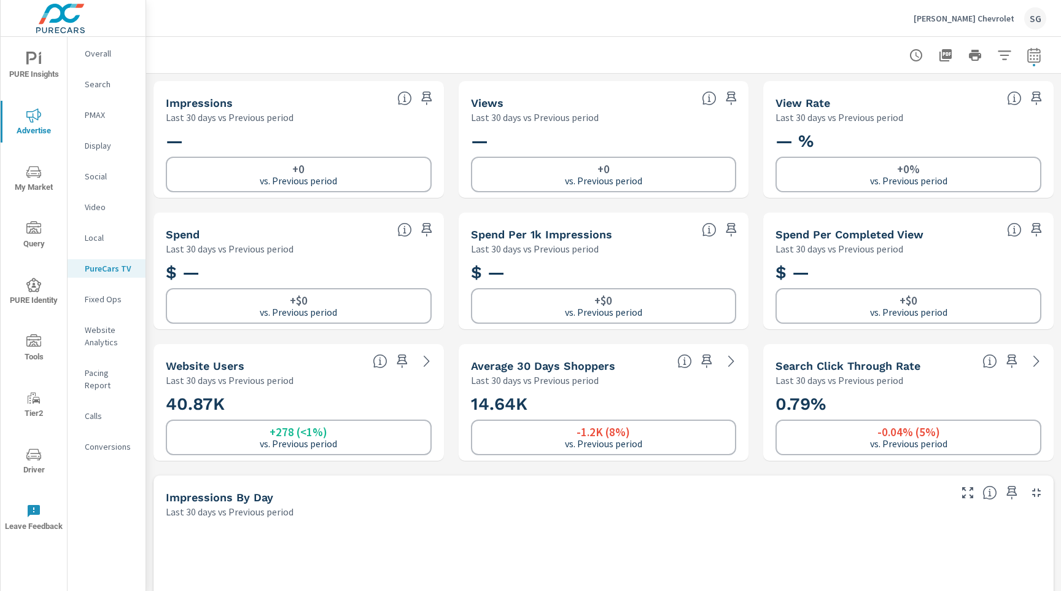
click at [99, 410] on p "Calls" at bounding box center [110, 416] width 51 height 12
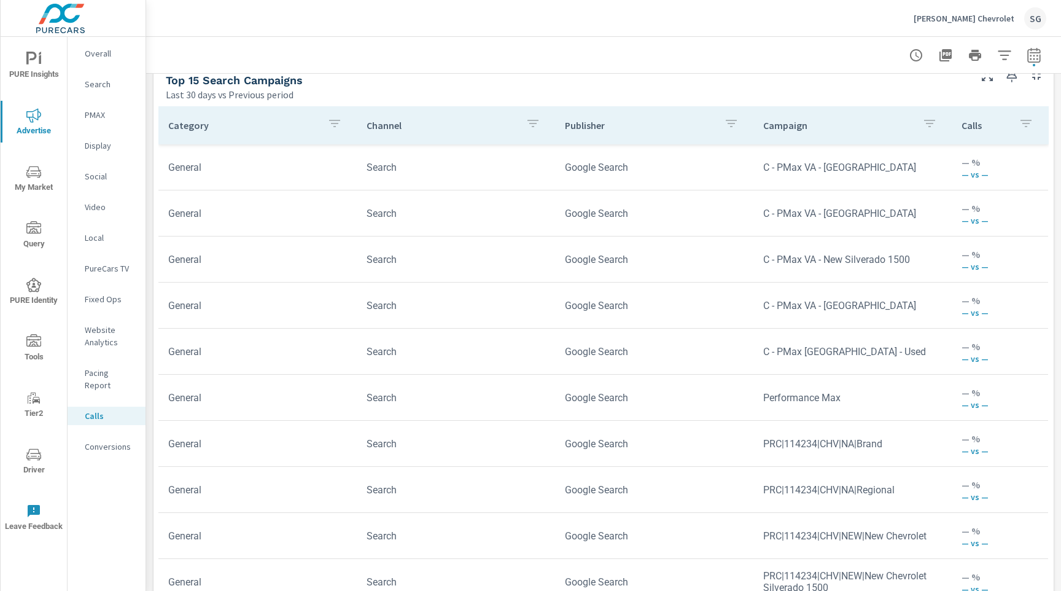
scroll to position [860, 0]
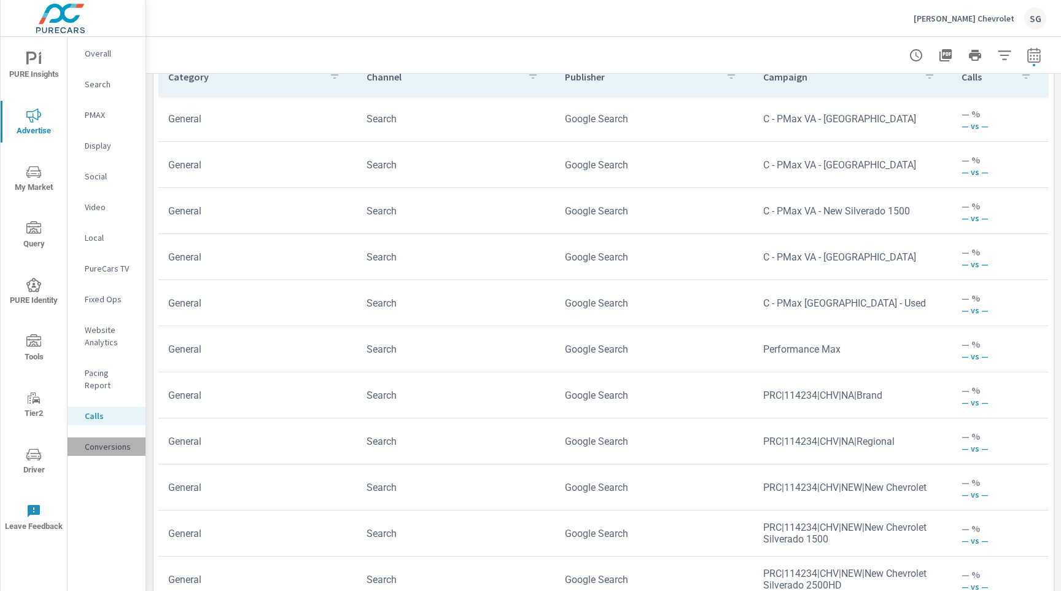
click at [121, 440] on p "Conversions" at bounding box center [110, 446] width 51 height 12
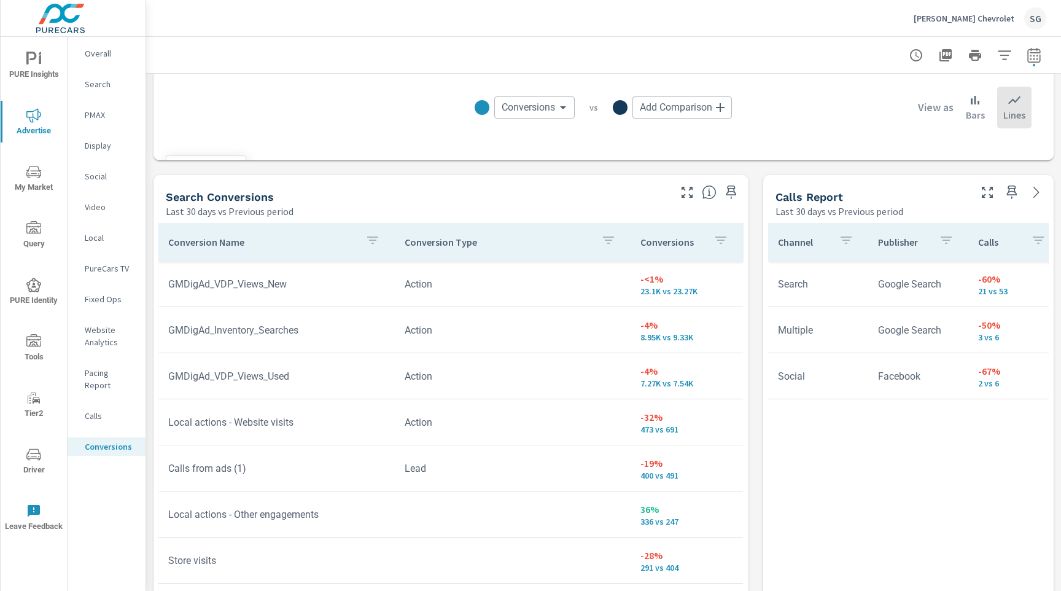
scroll to position [596, 0]
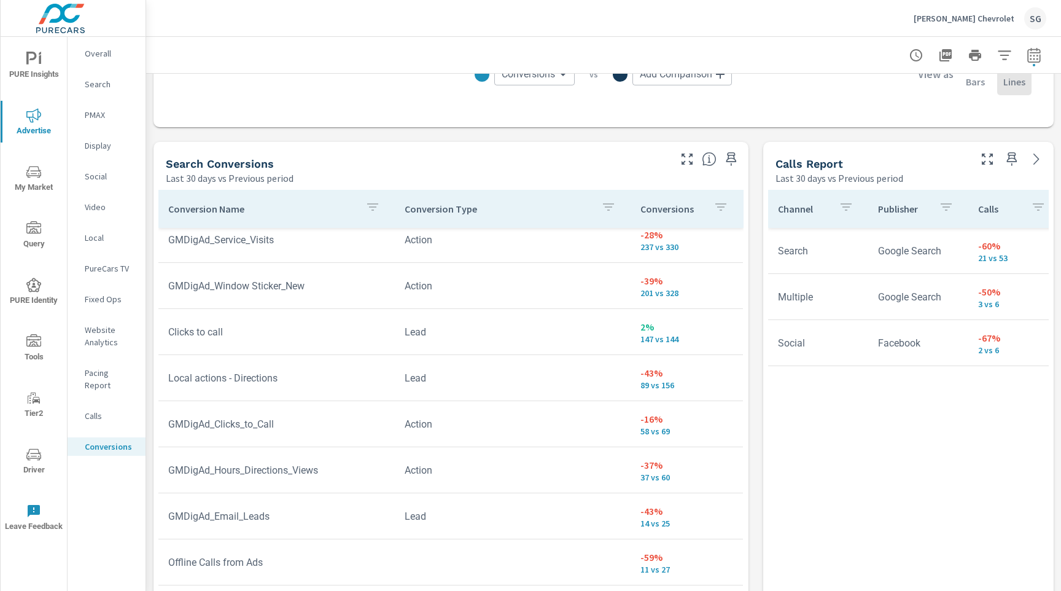
scroll to position [427, 0]
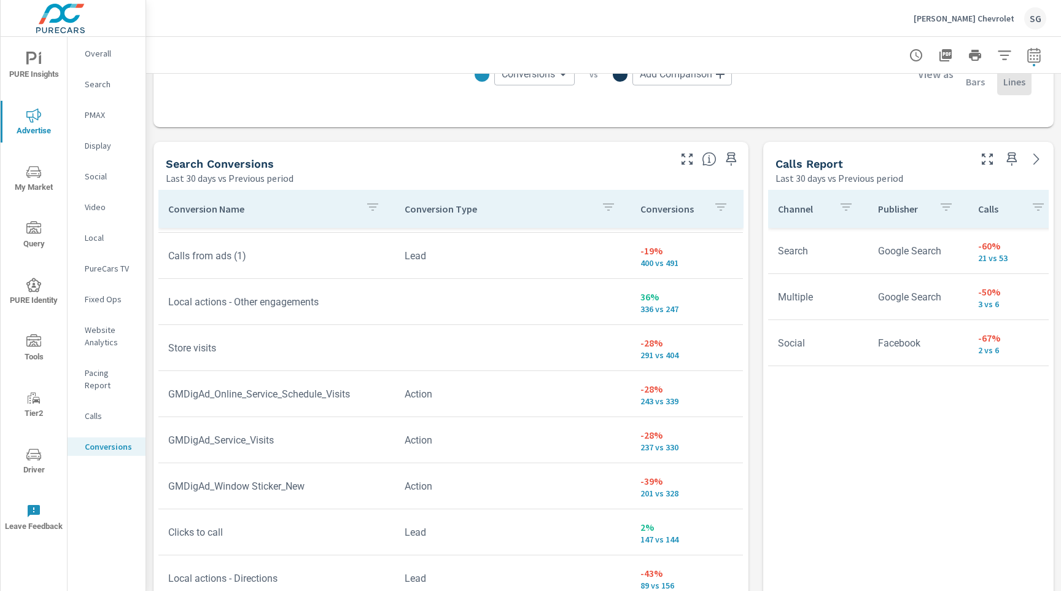
scroll to position [62, 0]
